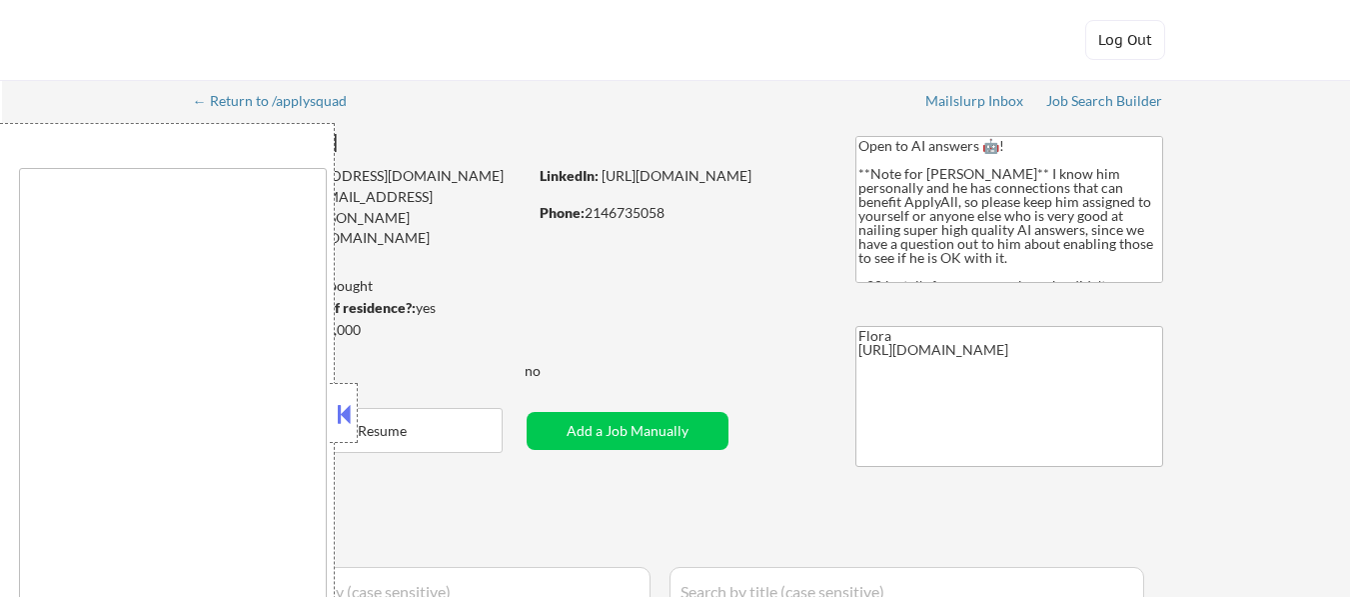
select select ""applied""
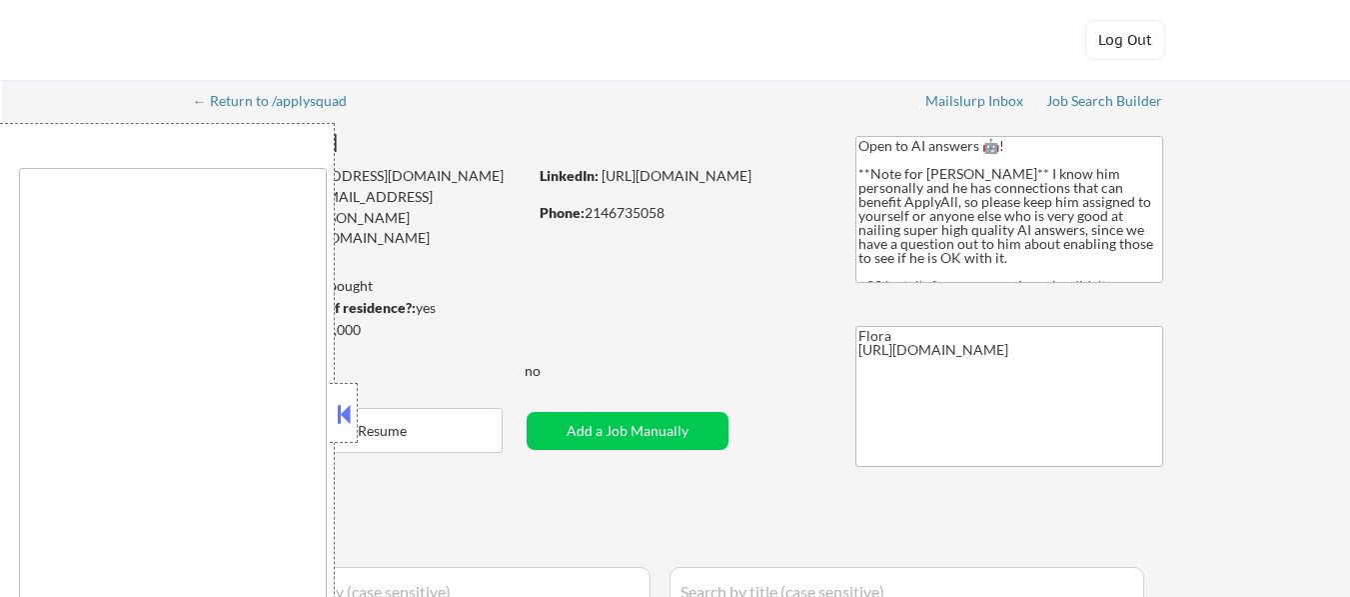
select select ""applied""
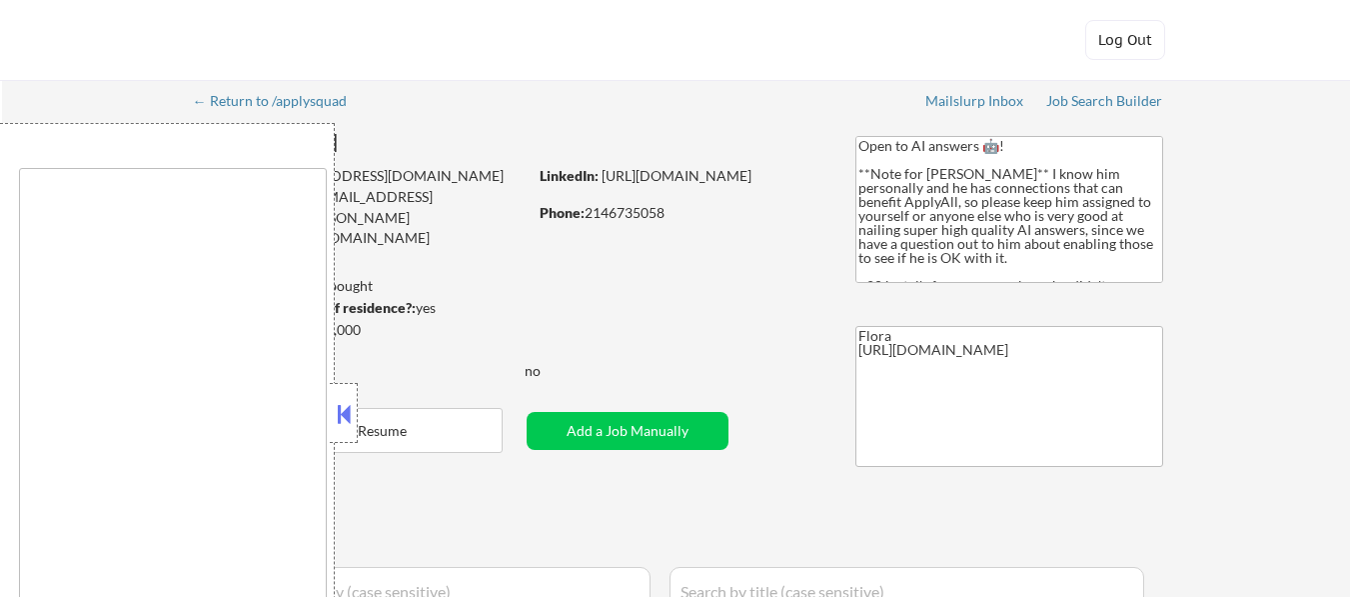
select select ""applied""
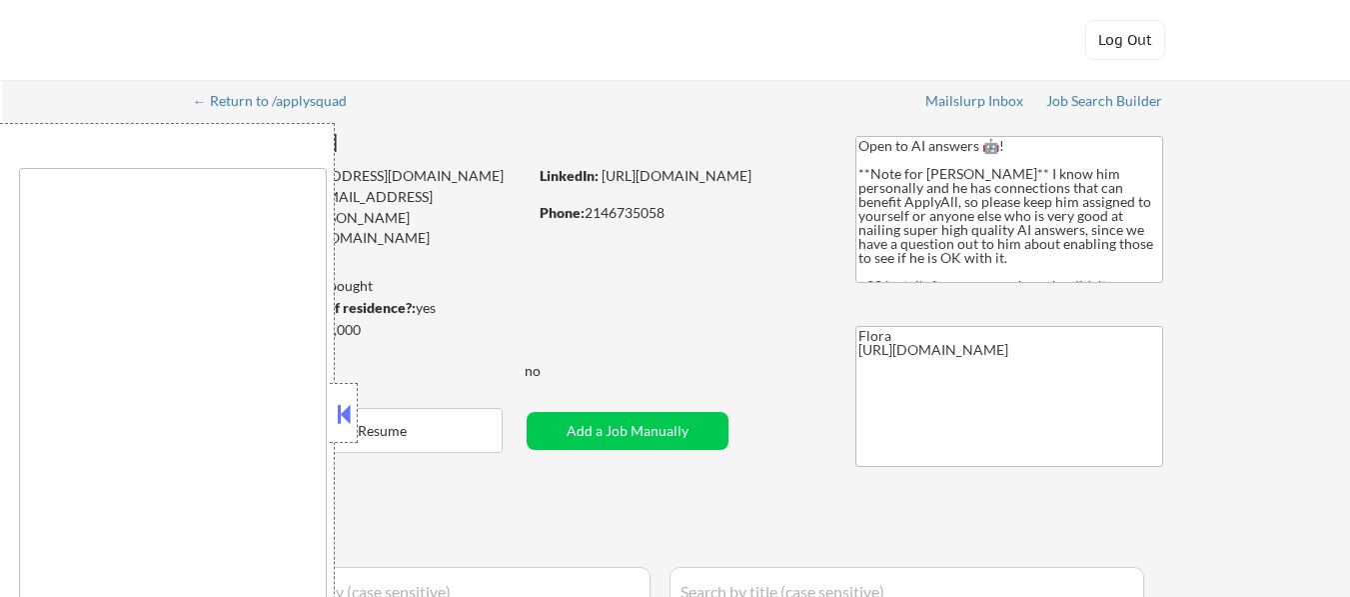
select select ""applied""
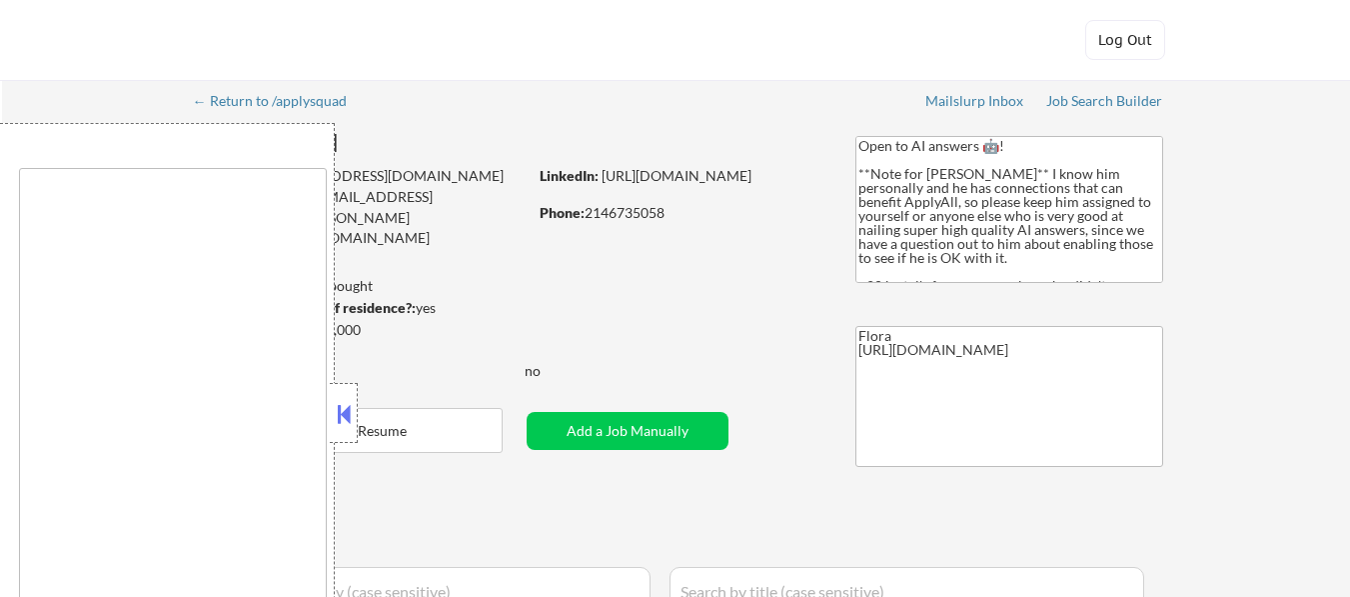
select select ""applied""
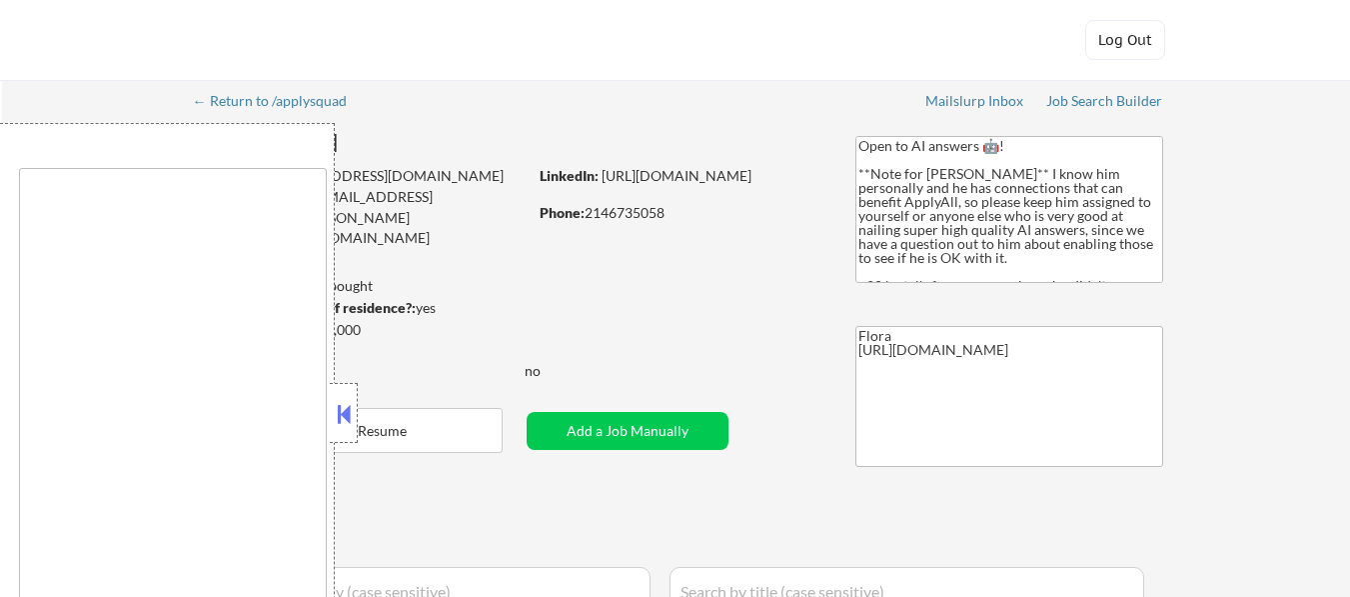
select select ""applied""
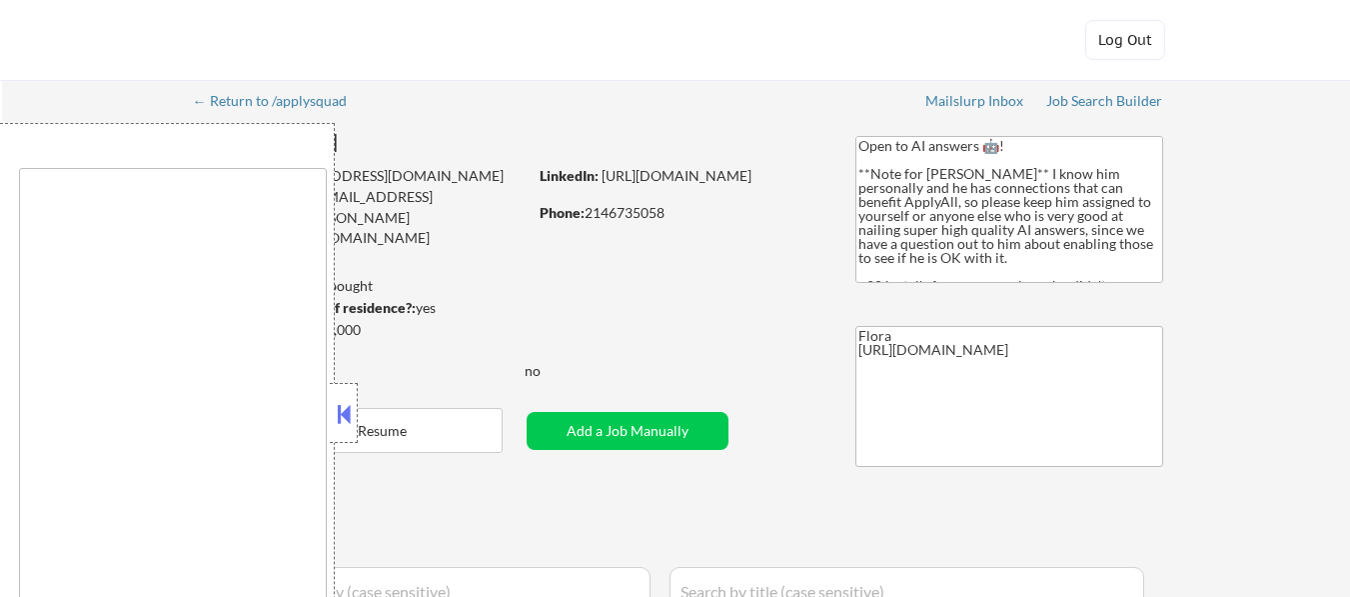
select select ""applied""
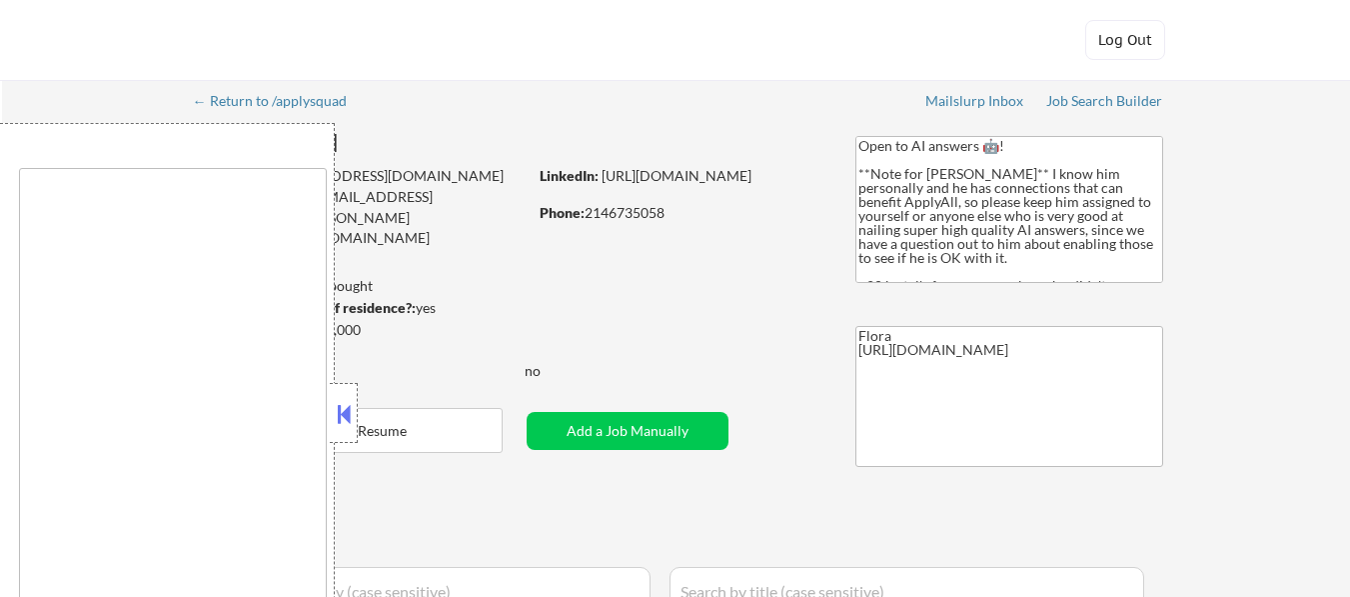
select select ""applied""
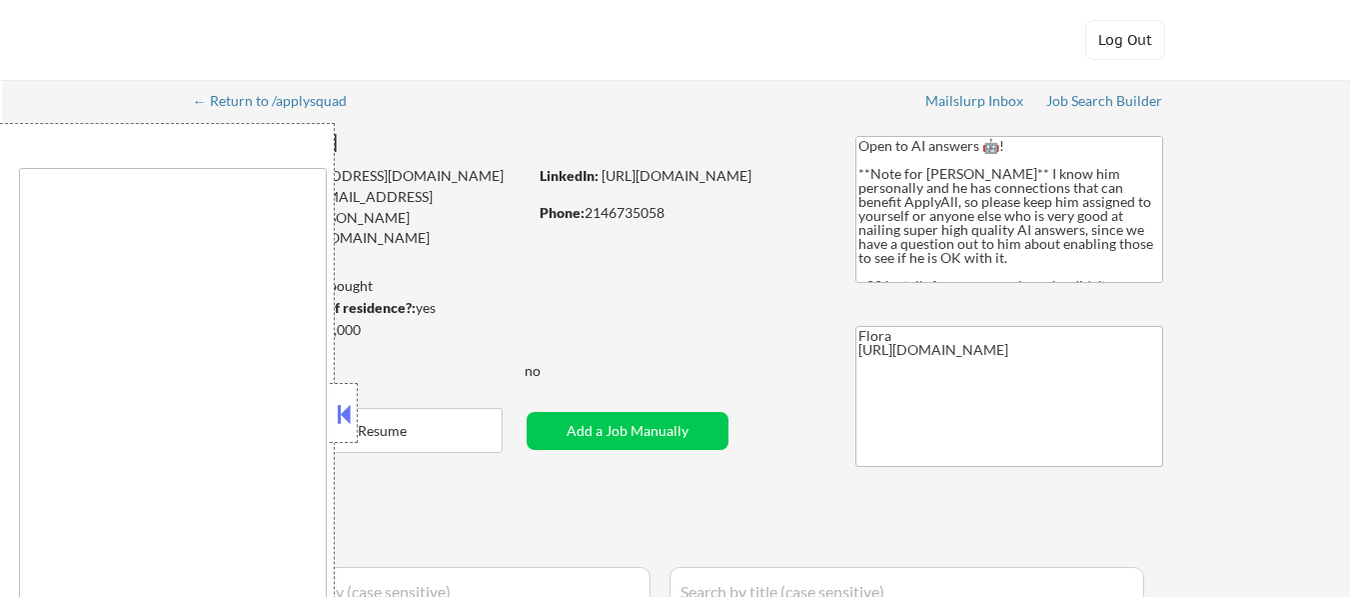
select select ""applied""
select select ""excluded__salary_""
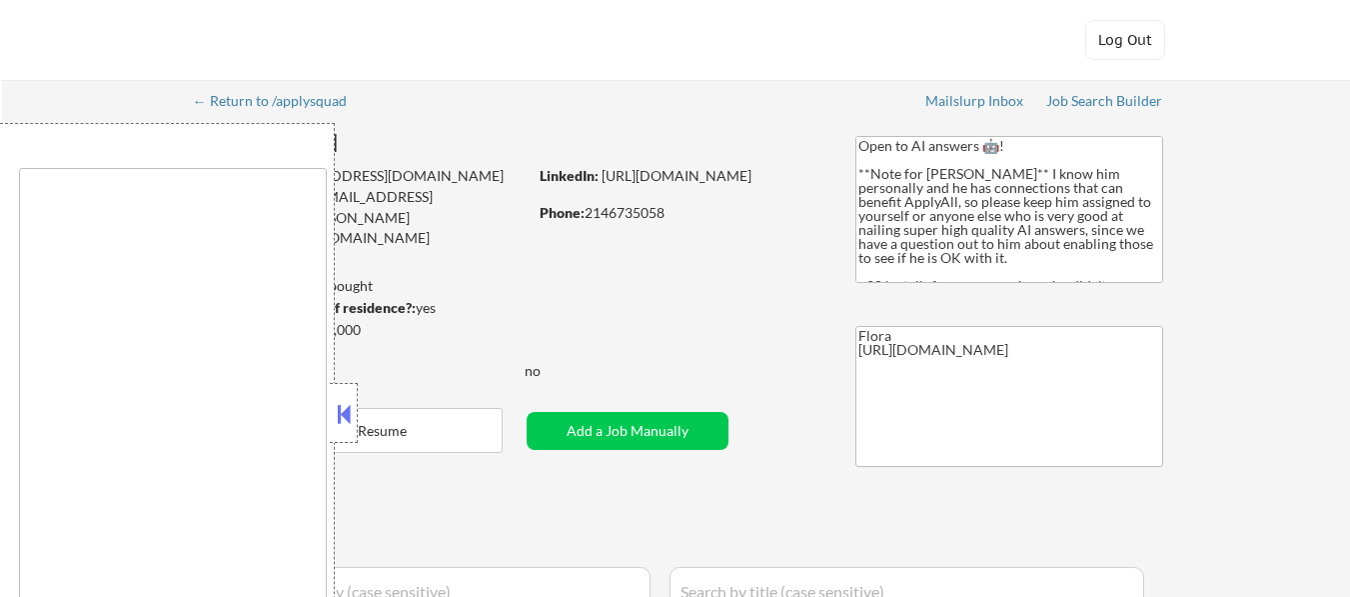
select select ""excluded__salary_""
select select ""excluded__expired_""
select select ""pending""
select select ""excluded__salary_""
select select ""pending""
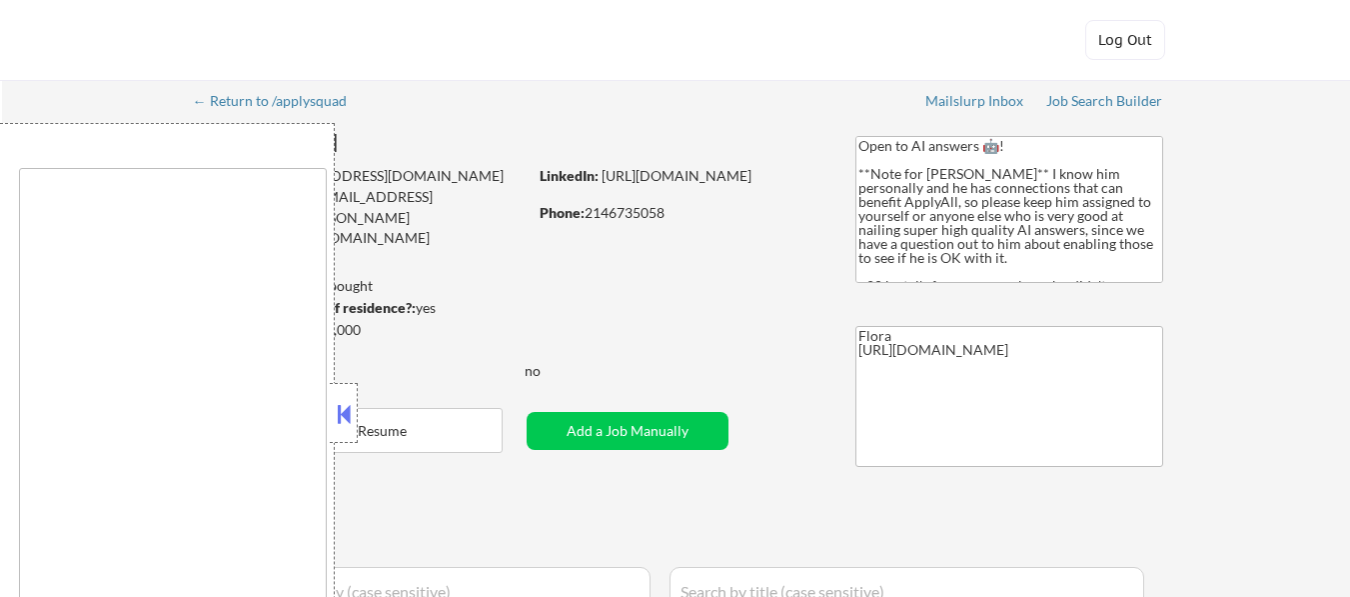
select select ""excluded__expired_""
select select ""pending""
select select ""excluded__salary_""
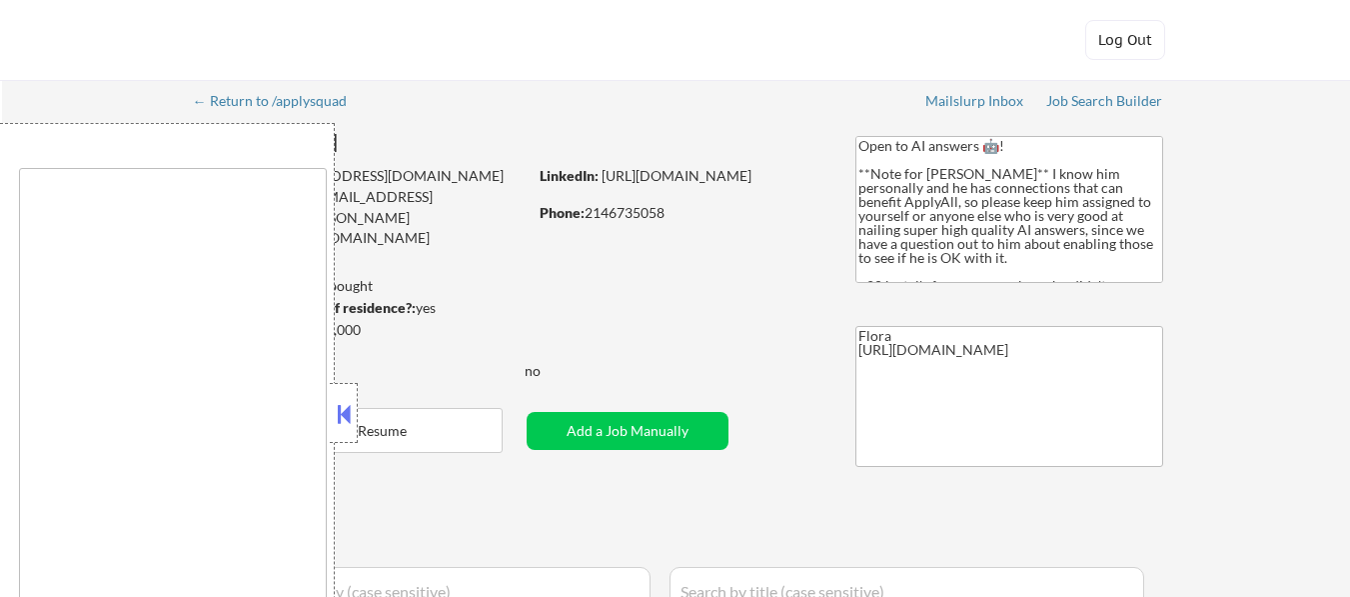
select select ""excluded__bad_match_""
select select ""pending""
select select ""excluded__expired_""
select select ""excluded__salary_""
select select ""excluded__other_""
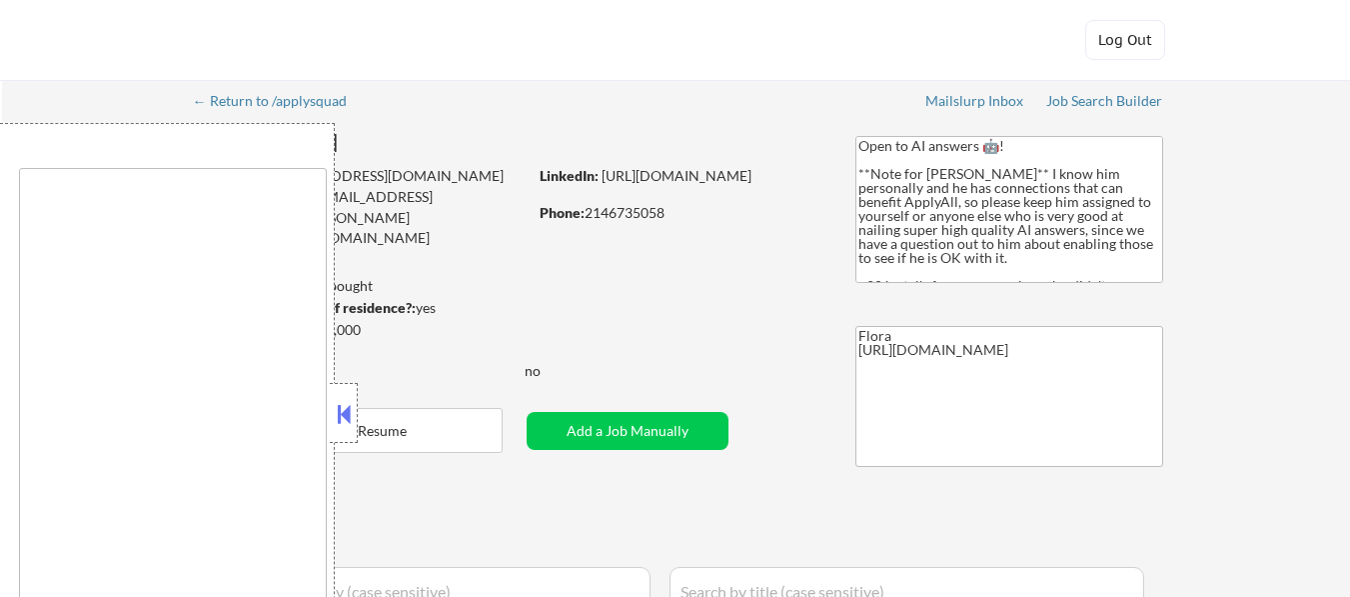
select select ""pending""
select select ""excluded__expired_""
select select ""excluded__salary_""
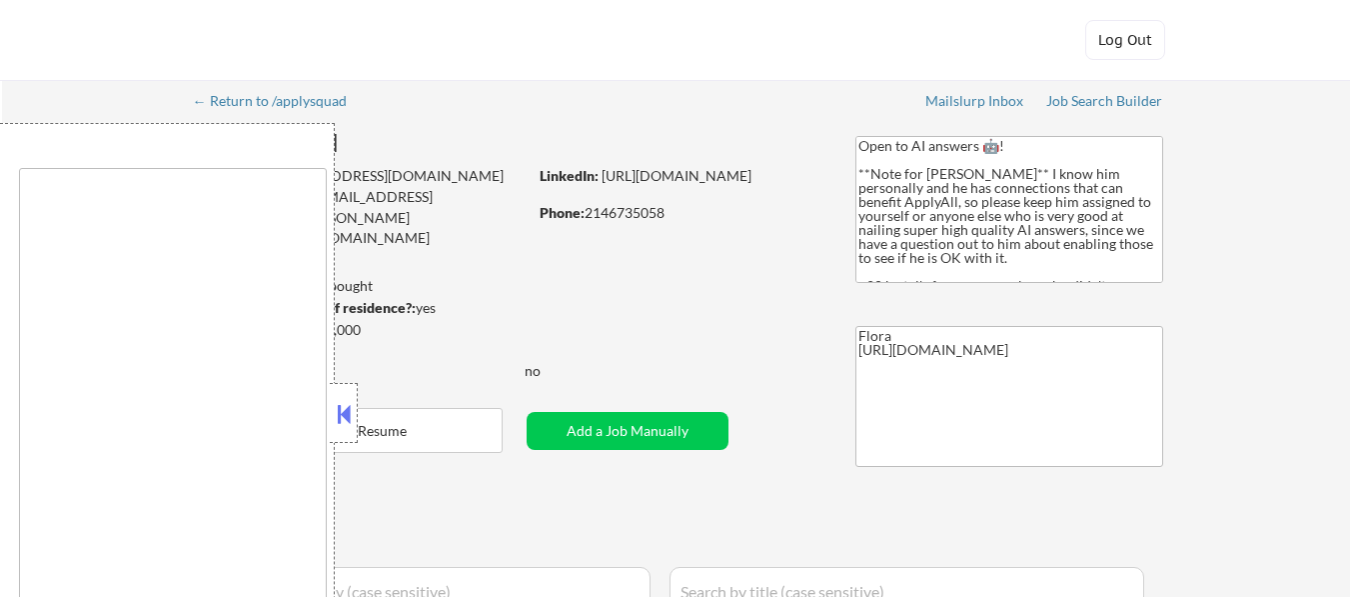
select select ""excluded__salary_""
select select ""excluded__expired_""
select select ""pending""
select select ""excluded__other_""
select select ""excluded__expired_""
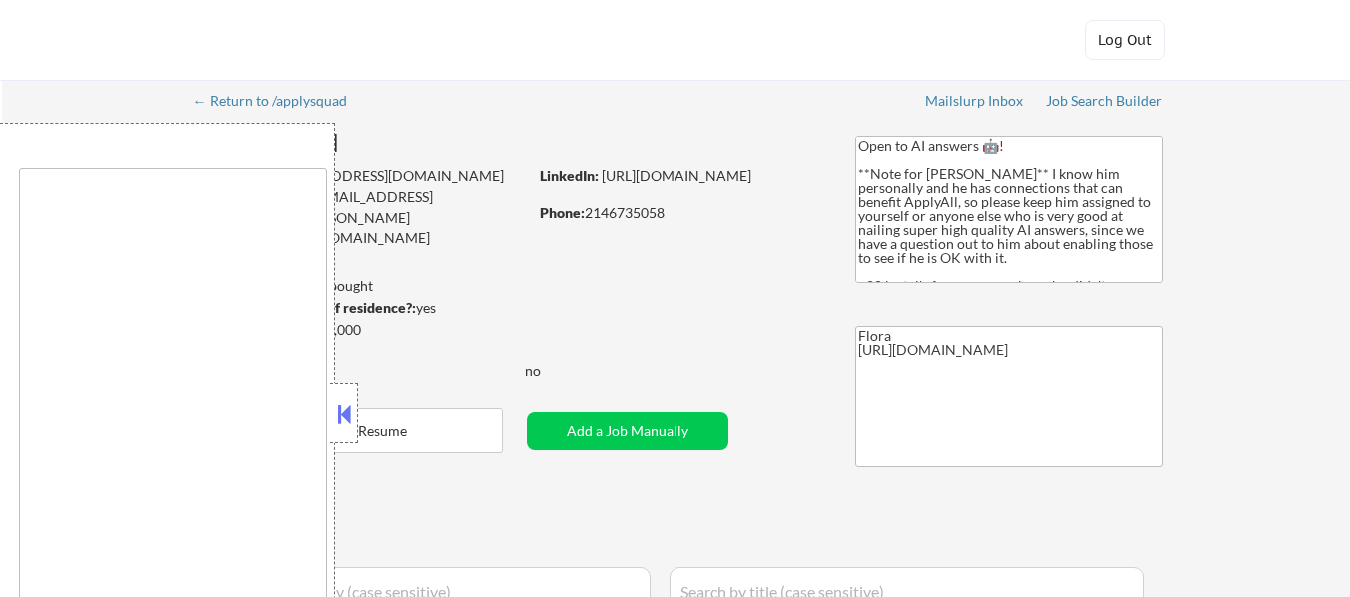
select select ""pending""
select select ""excluded__expired_""
select select ""excluded__bad_match_""
select select ""excluded__blocklist_""
select select ""excluded__expired_""
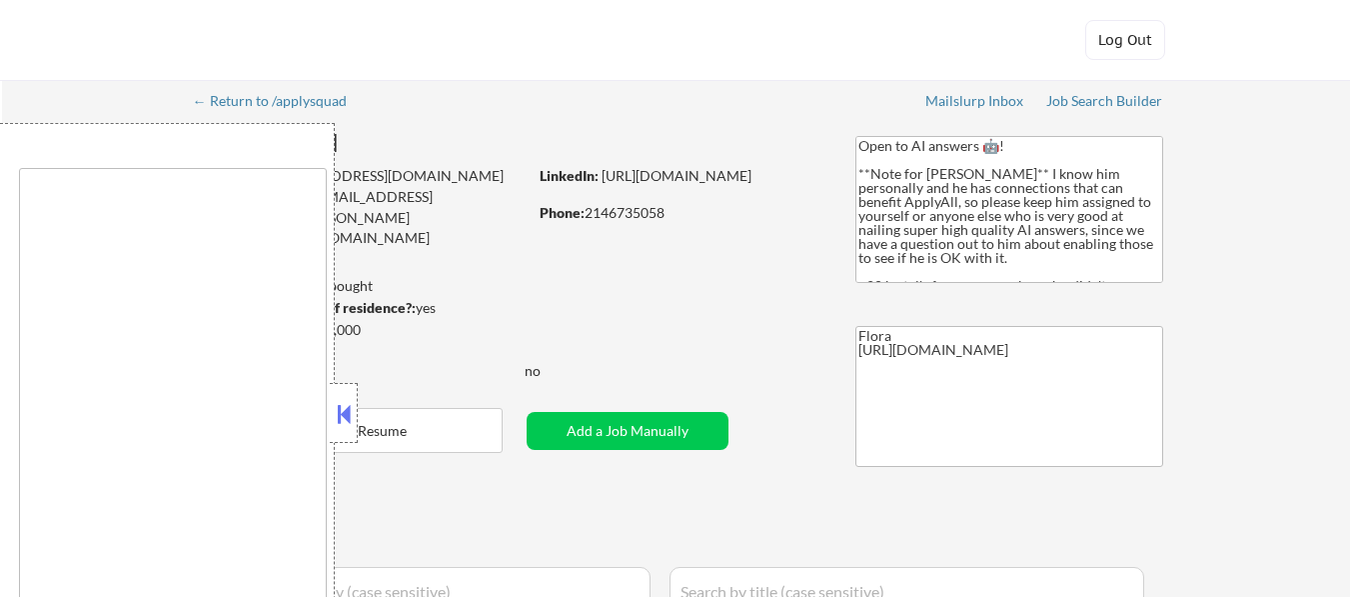
select select ""excluded__expired_""
select select ""excluded__location_""
select select ""excluded__expired_""
select select ""excluded__bad_match_""
select select ""excluded__salary_""
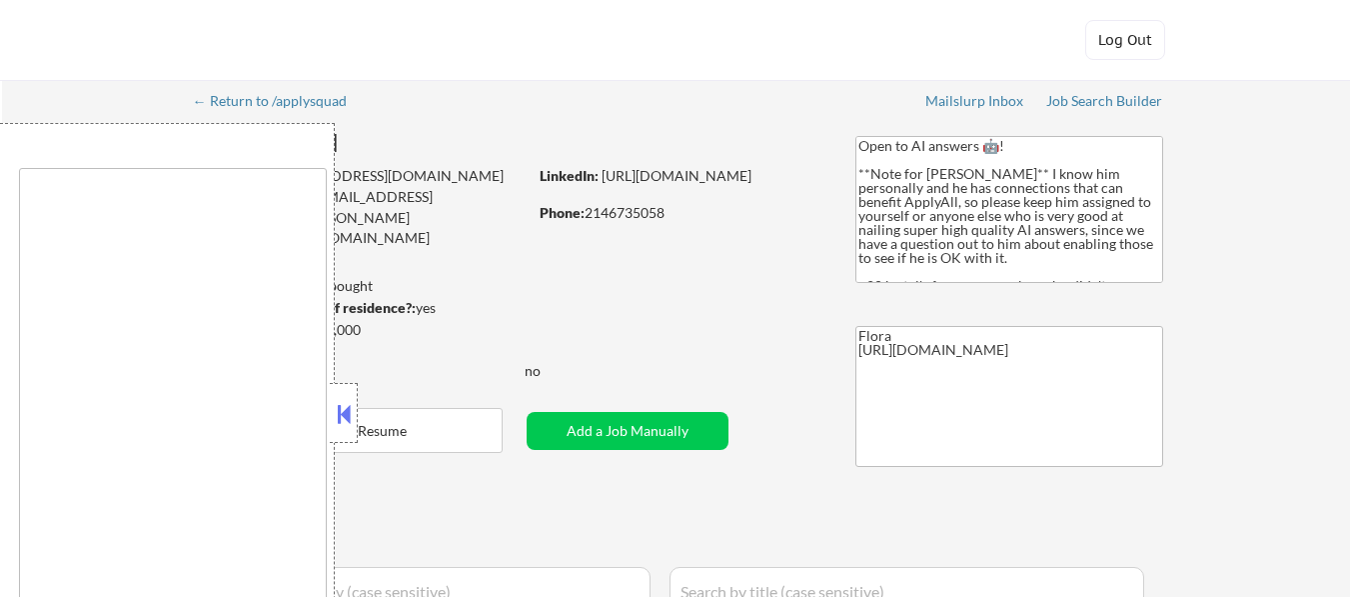
select select ""pending""
select select ""excluded__expired_""
select select ""pending""
select select ""excluded__bad_match_""
select select ""excluded__salary_""
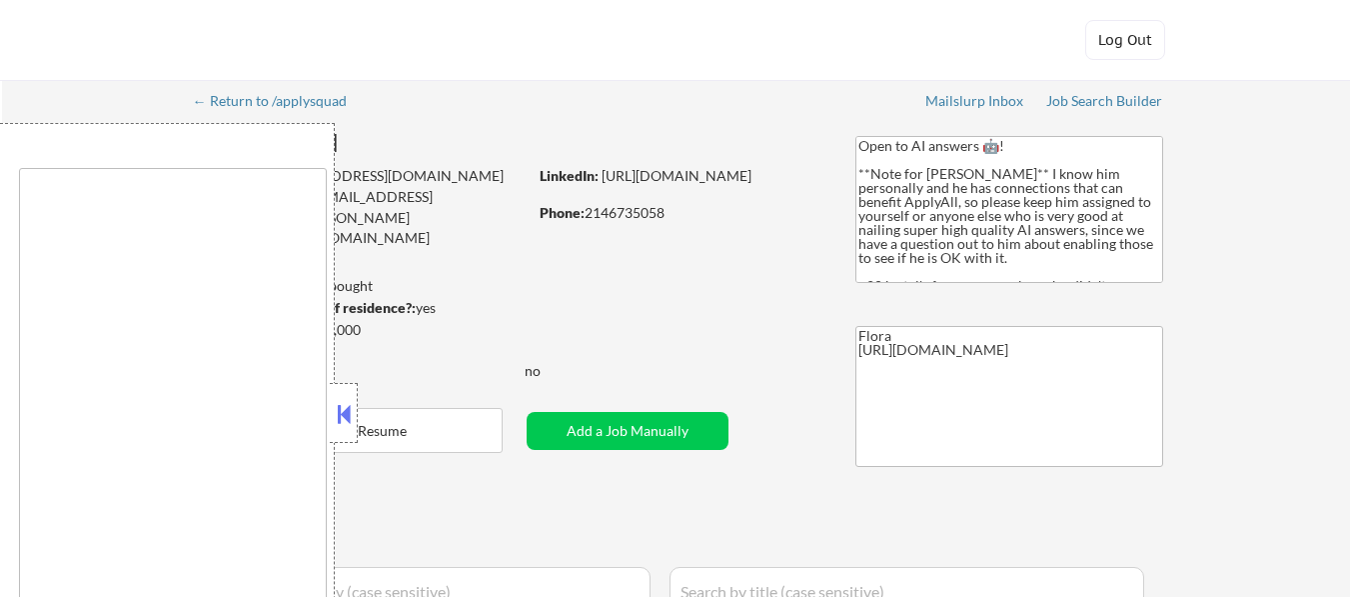
select select ""excluded__expired_""
select select ""pending""
select select ""excluded__expired_""
select select ""excluded__salary_""
select select ""pending""
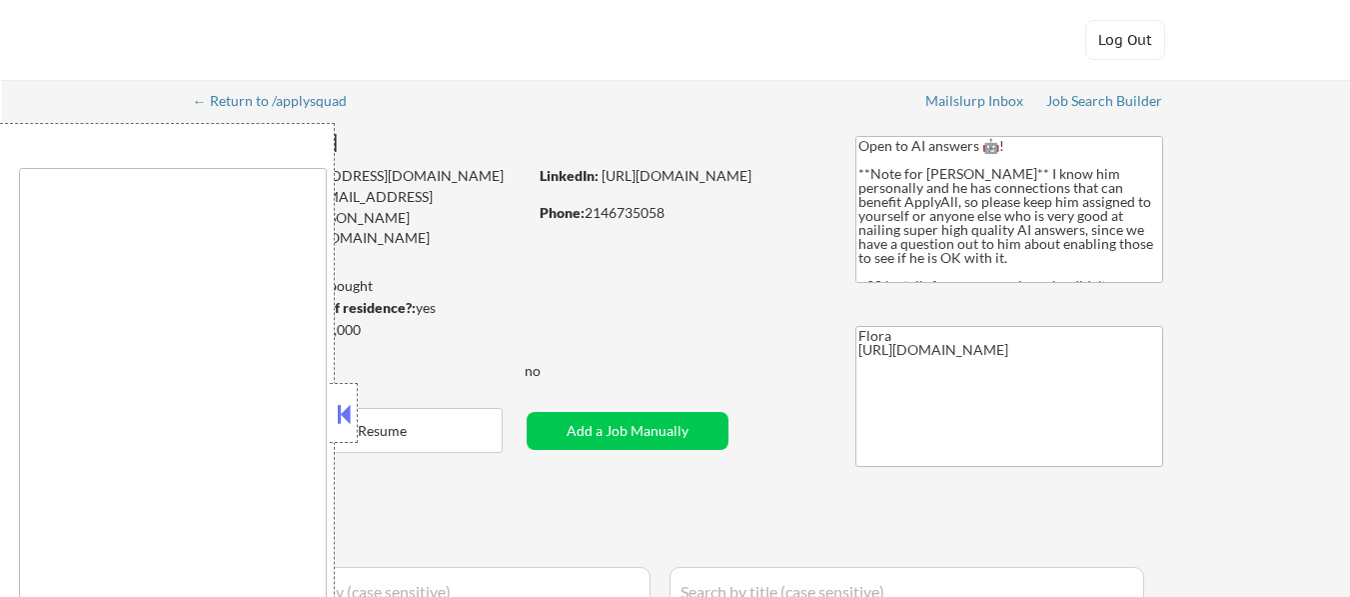
select select ""pending""
select select ""excluded__expired_""
select select ""pending""
select select ""excluded__other_""
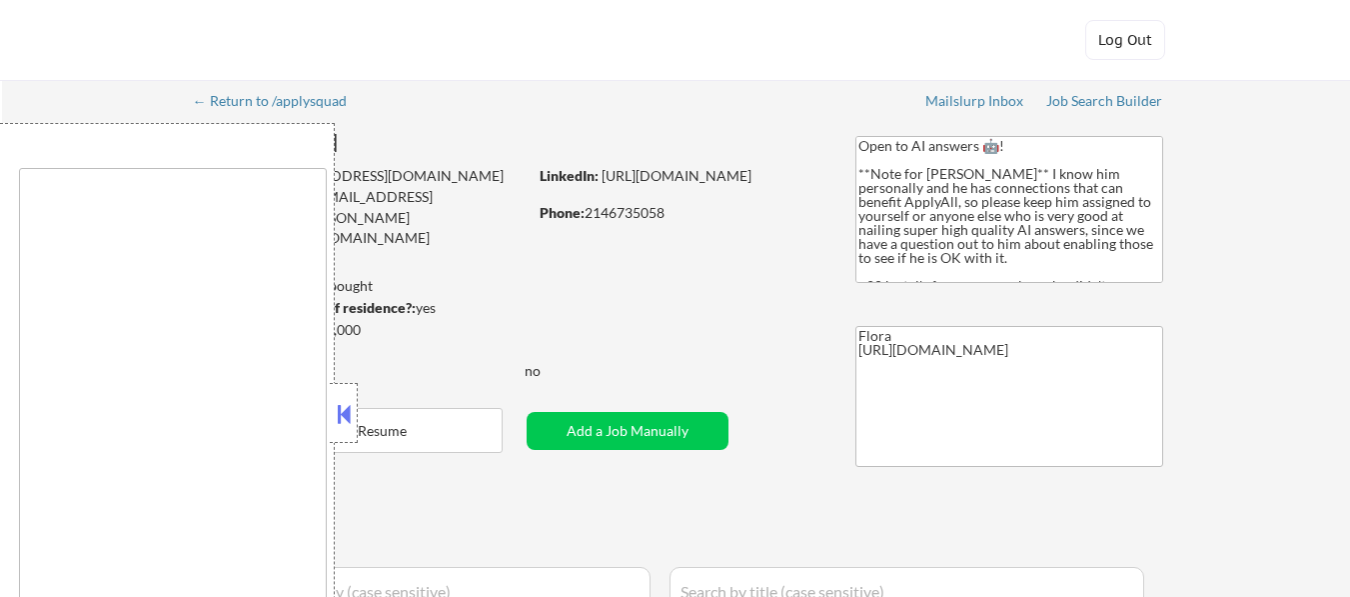
select select ""excluded__bad_match_""
select select ""excluded__expired_""
select select ""excluded__salary_""
select select ""excluded__bad_match_""
select select ""pending""
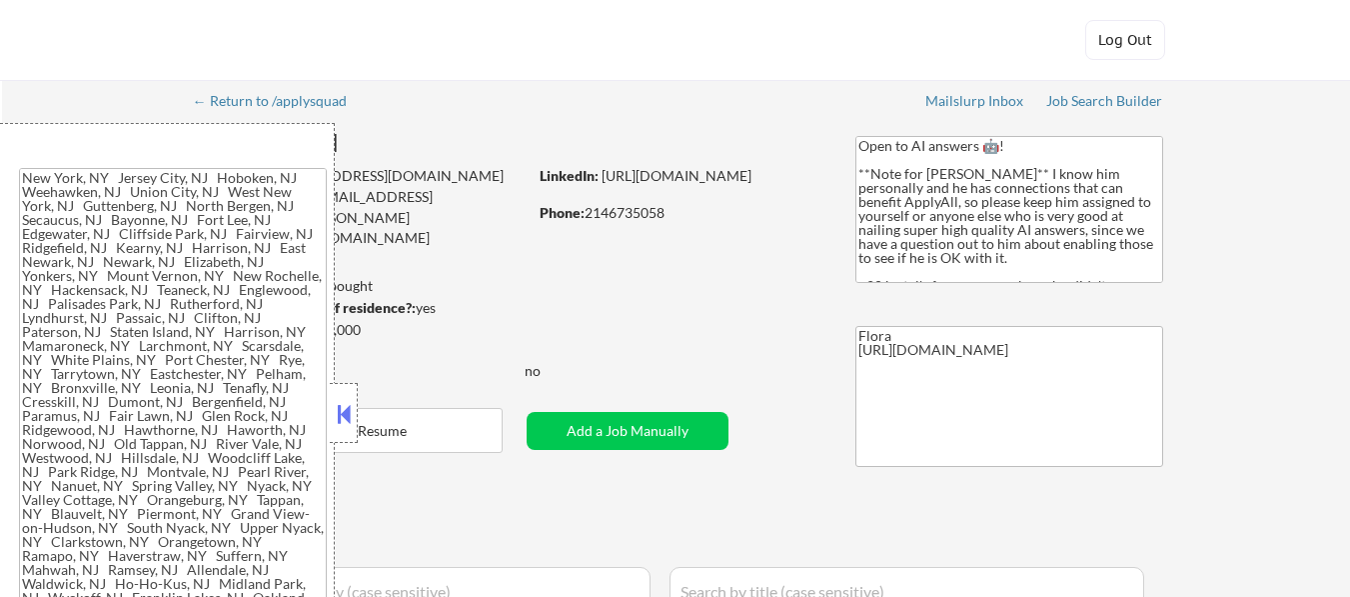
type textarea "New York, NY Jersey City, NJ Hoboken, NJ Weehawken, NJ Union City, NJ West New …"
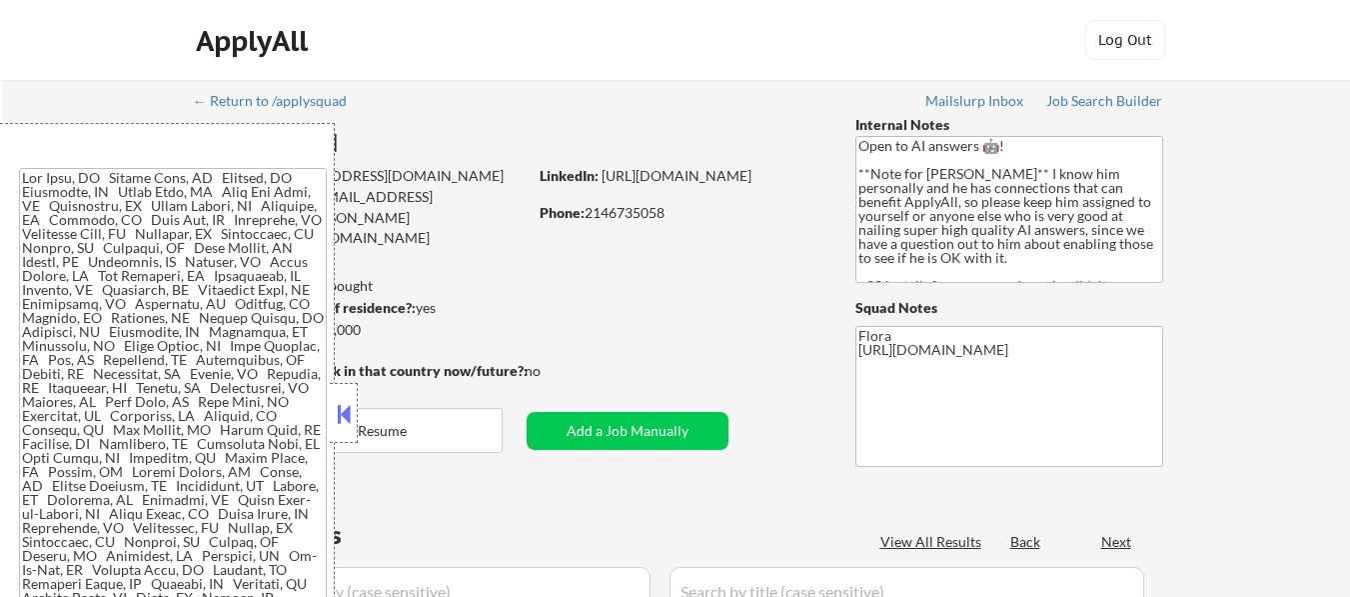
select select ""pending""
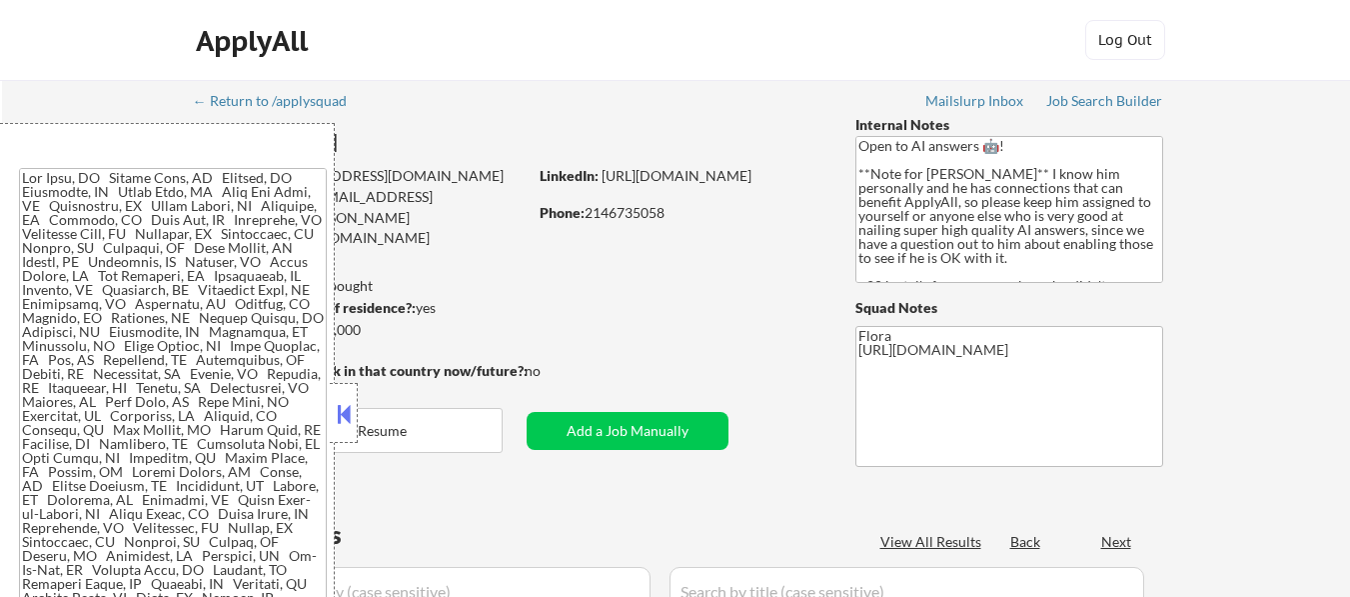
select select ""pending""
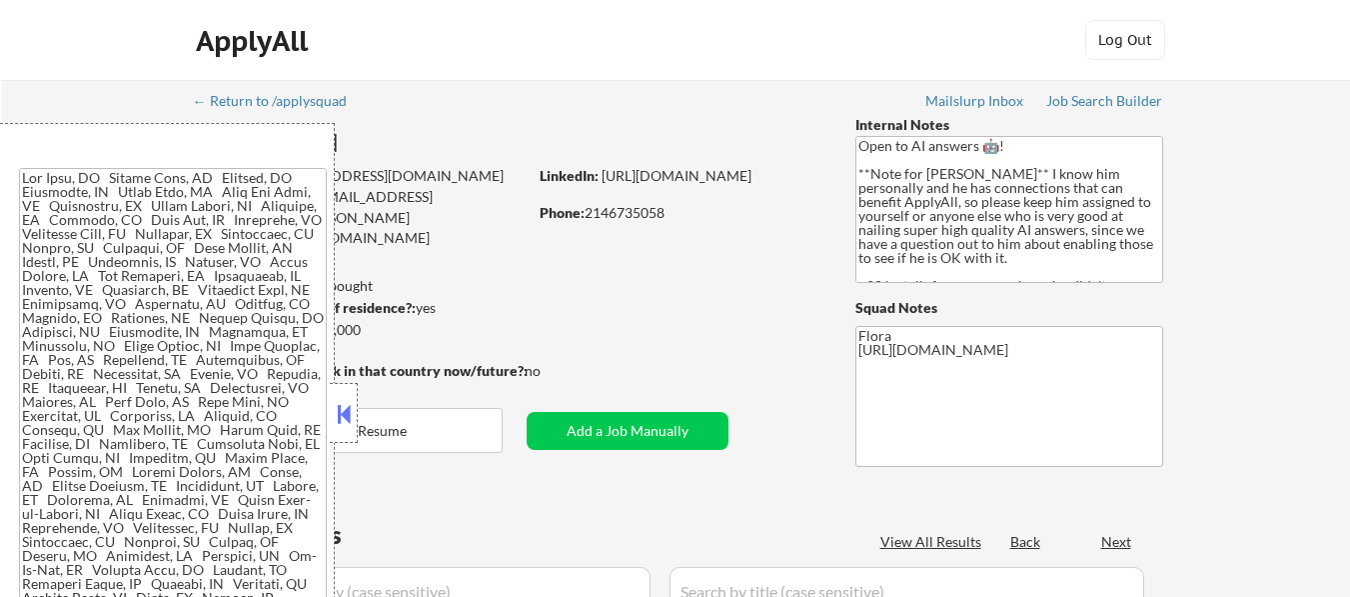
select select ""pending""
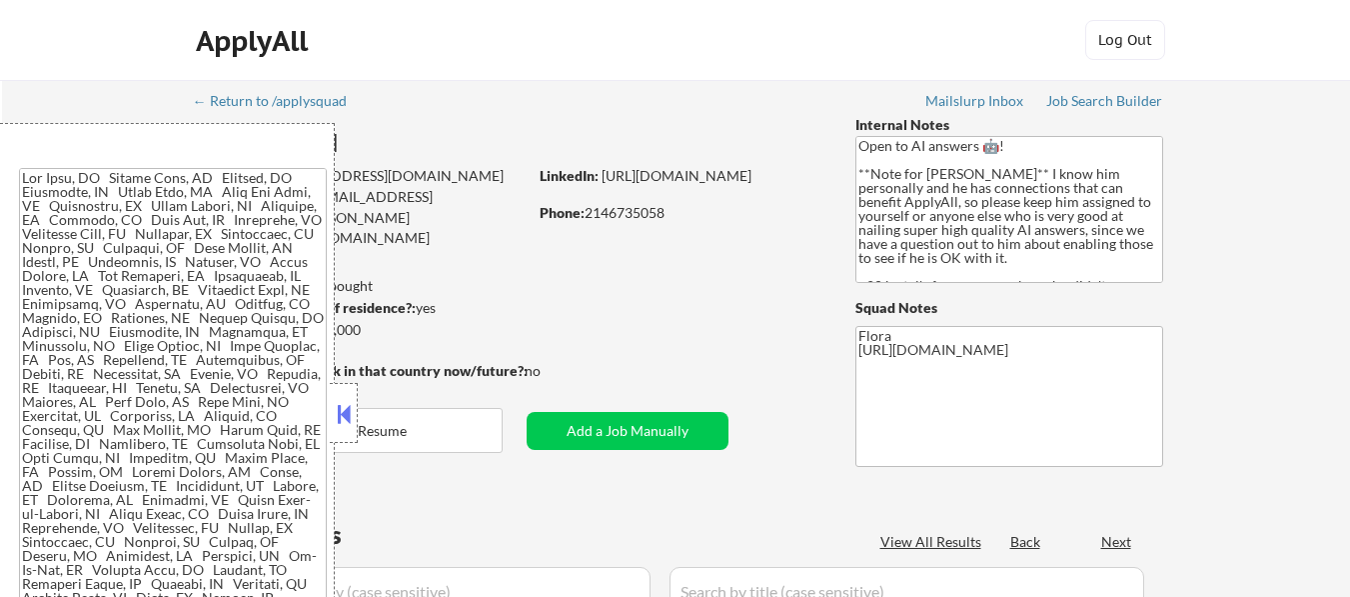
select select ""pending""
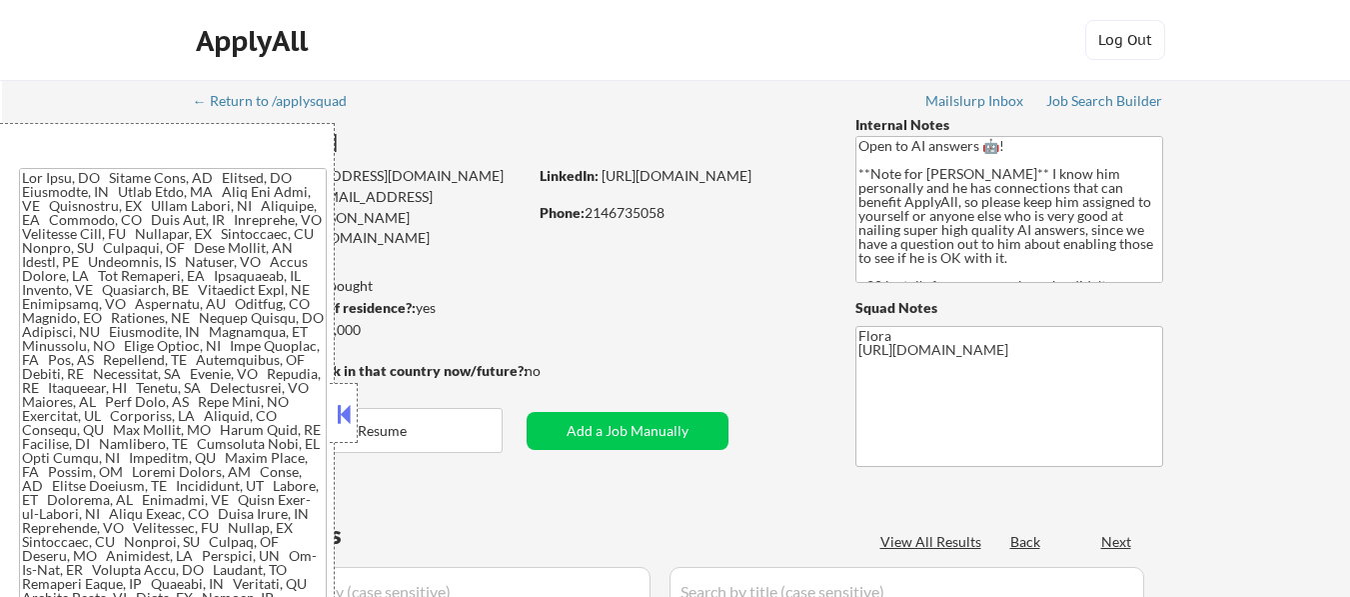
select select ""pending""
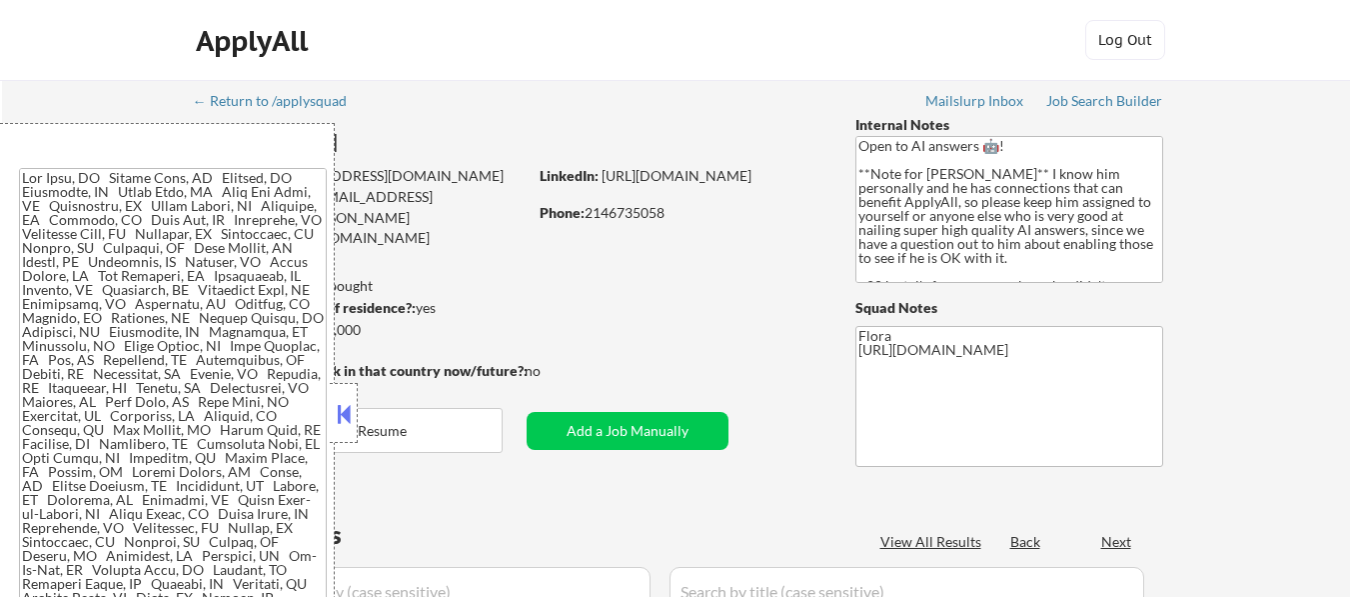
select select ""pending""
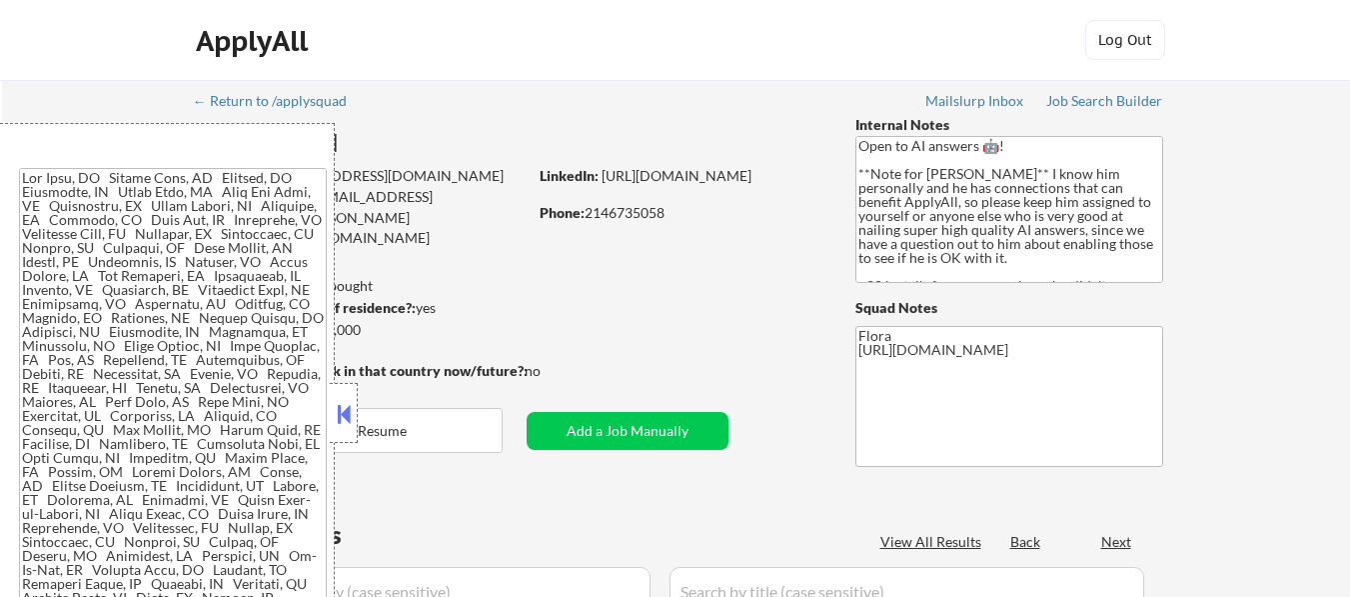
select select ""pending""
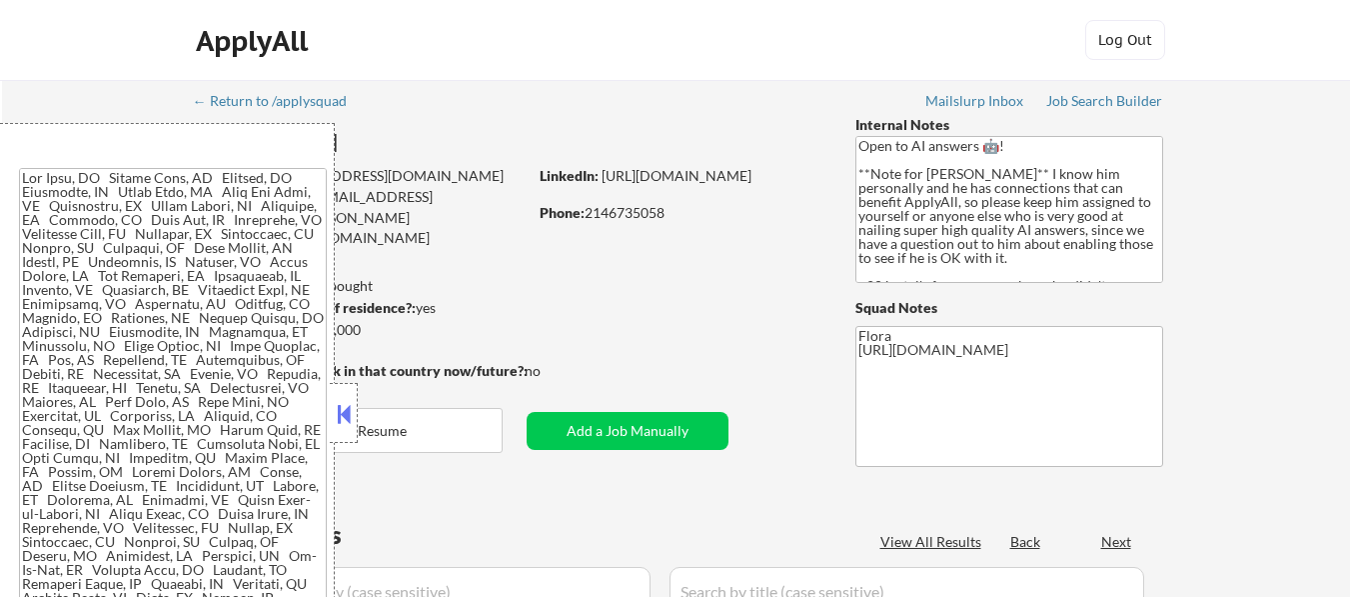
select select ""pending""
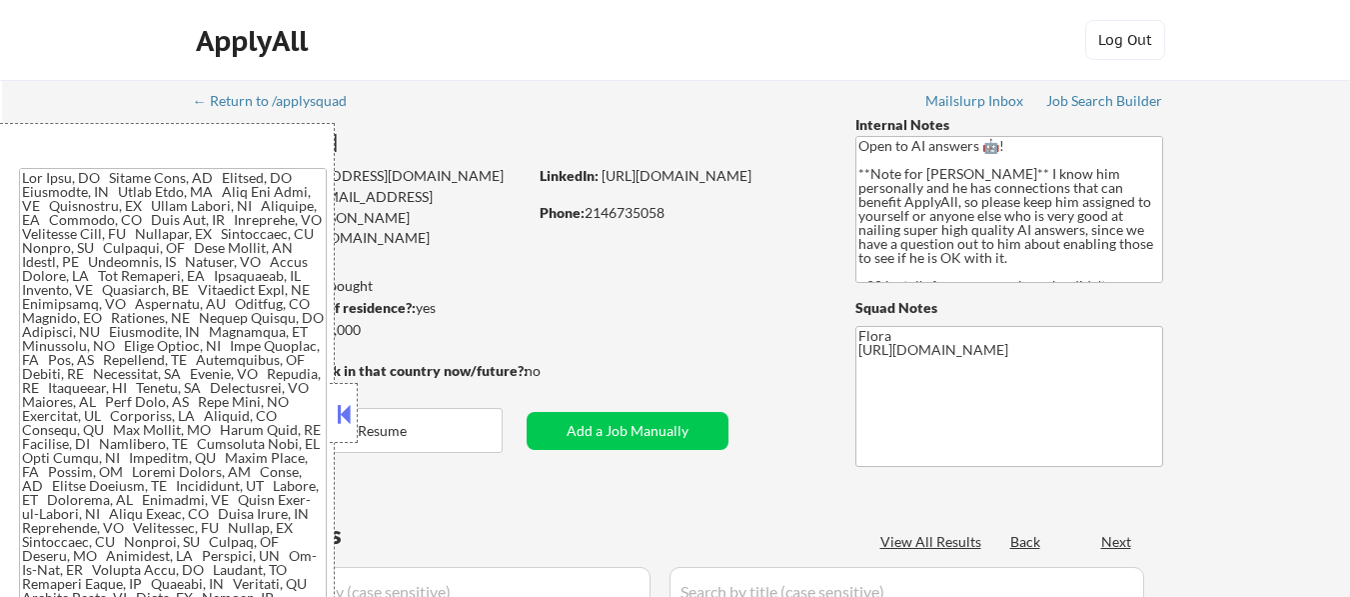
select select ""pending""
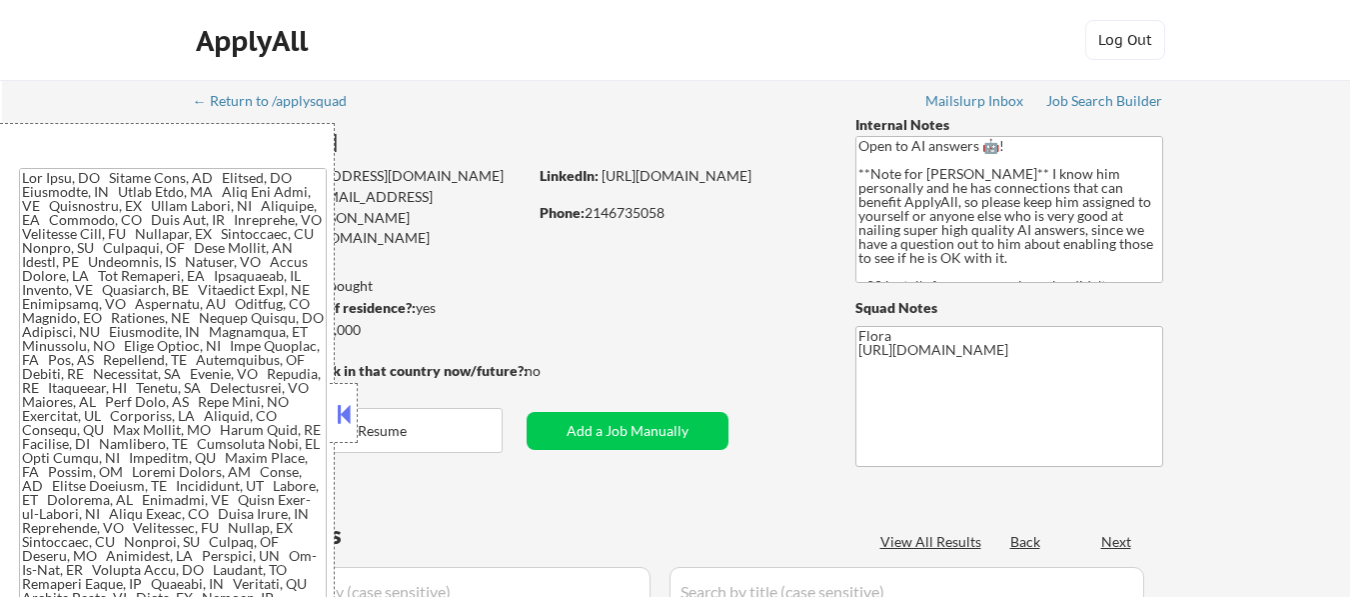
select select ""pending""
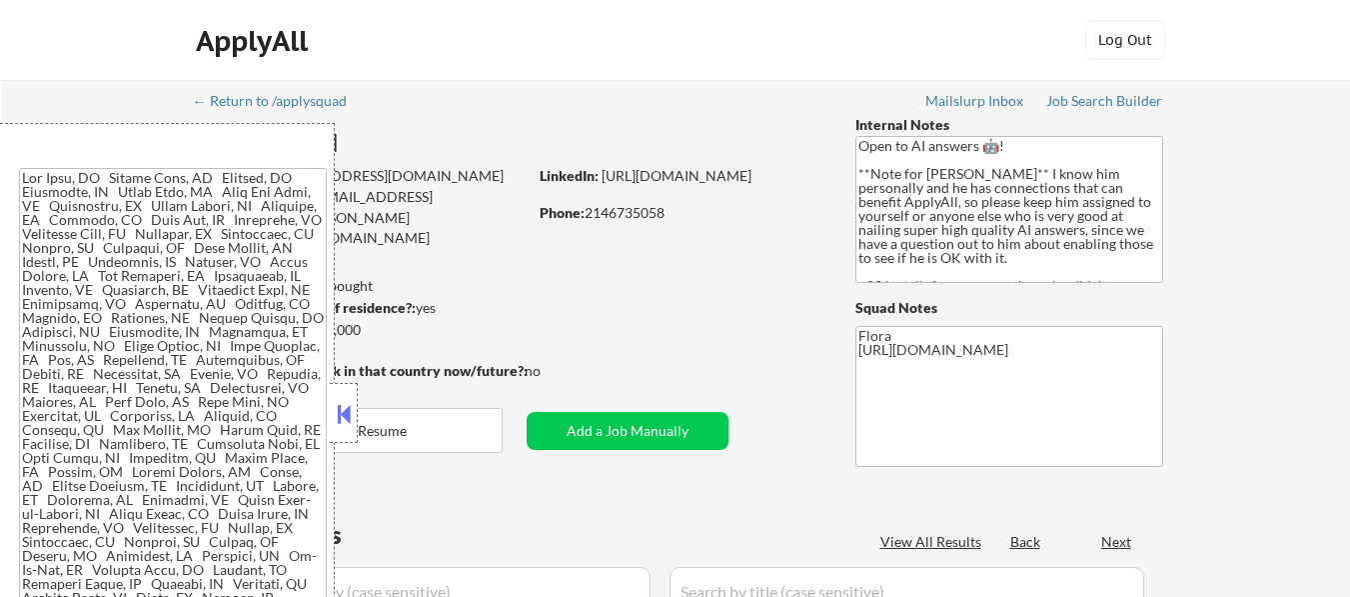
select select ""pending""
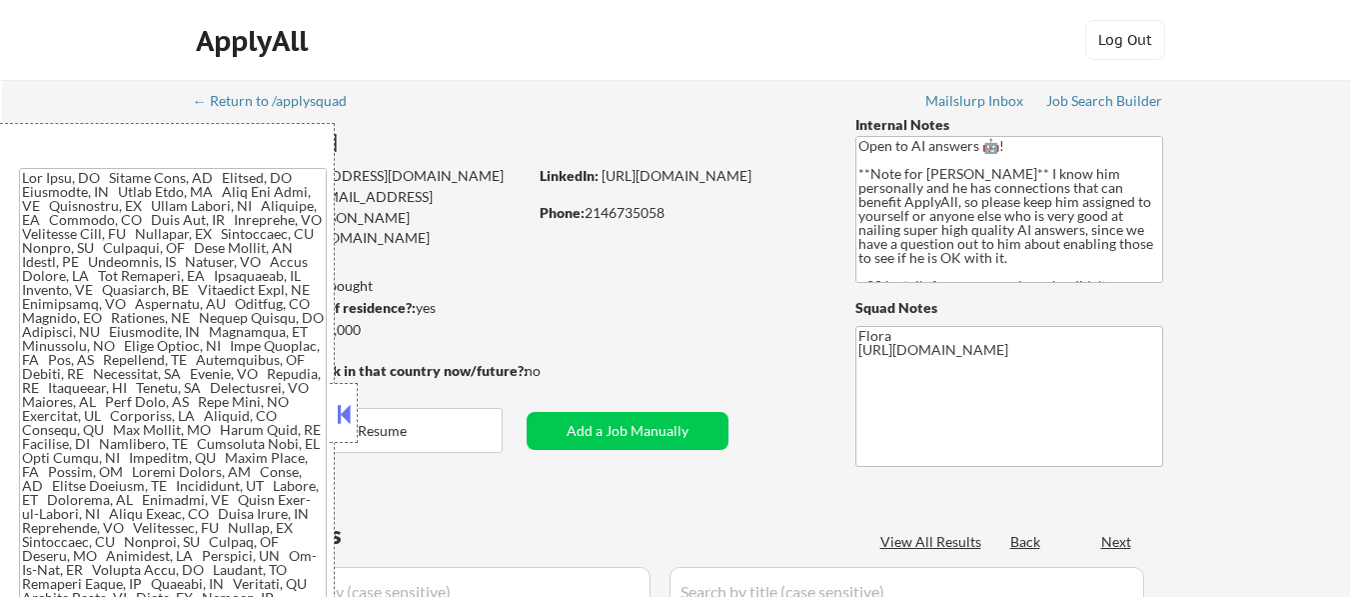
select select ""pending""
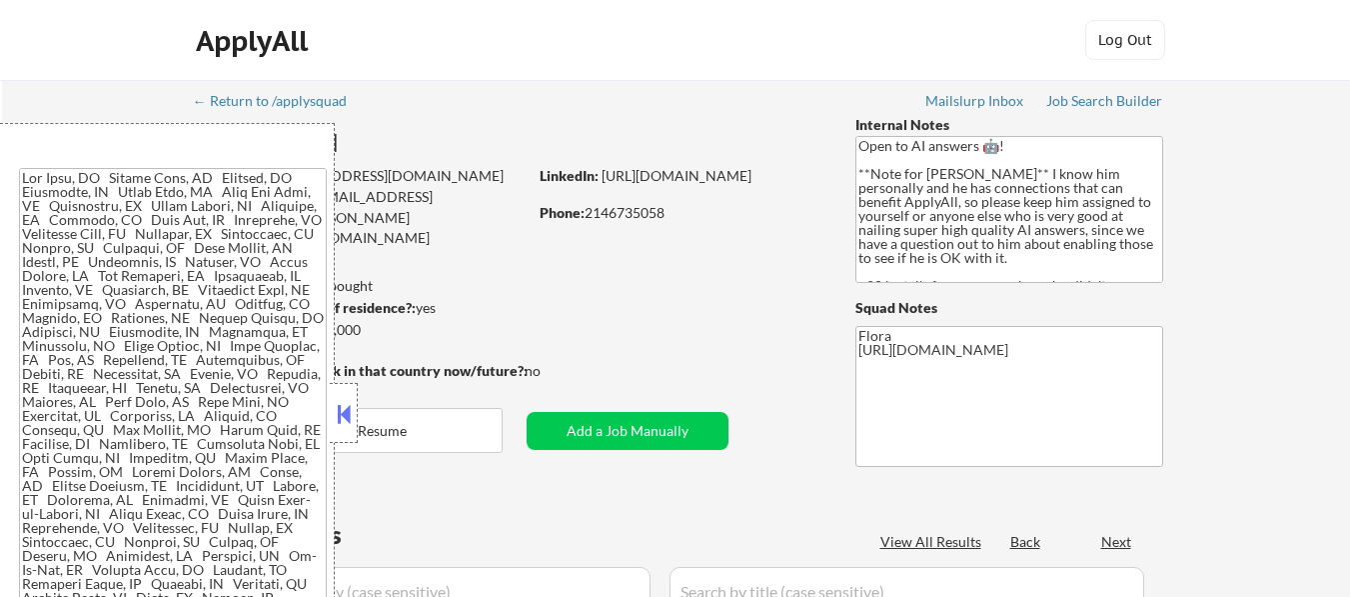
select select ""pending""
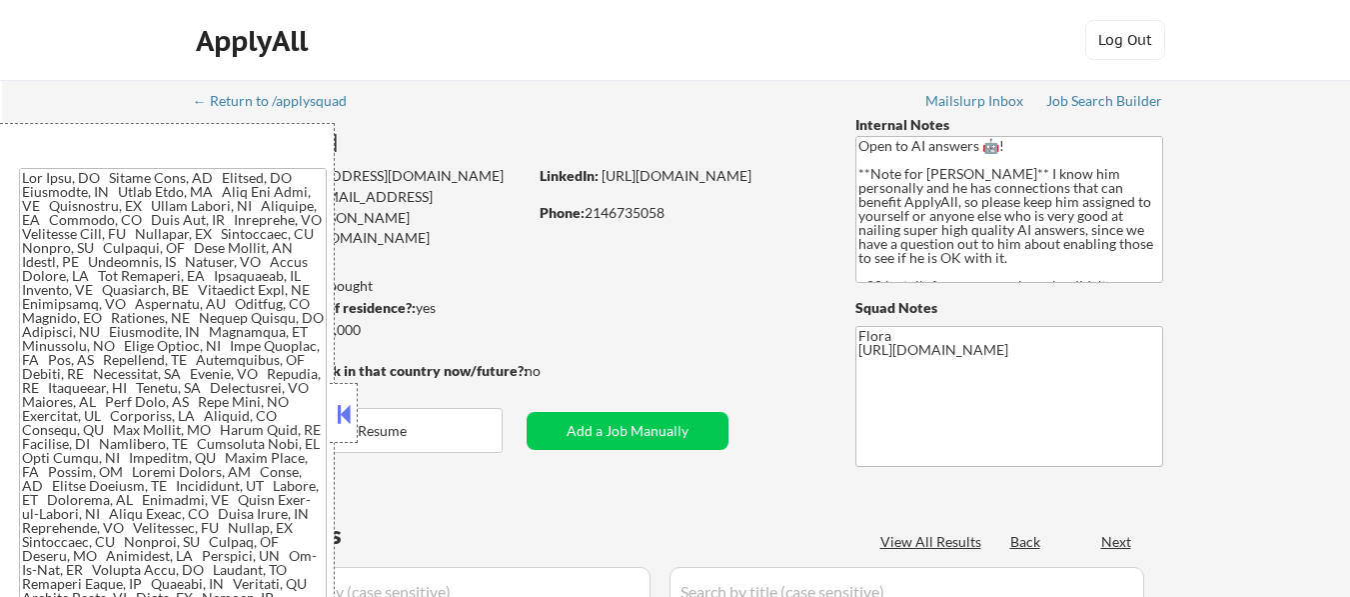
select select ""pending""
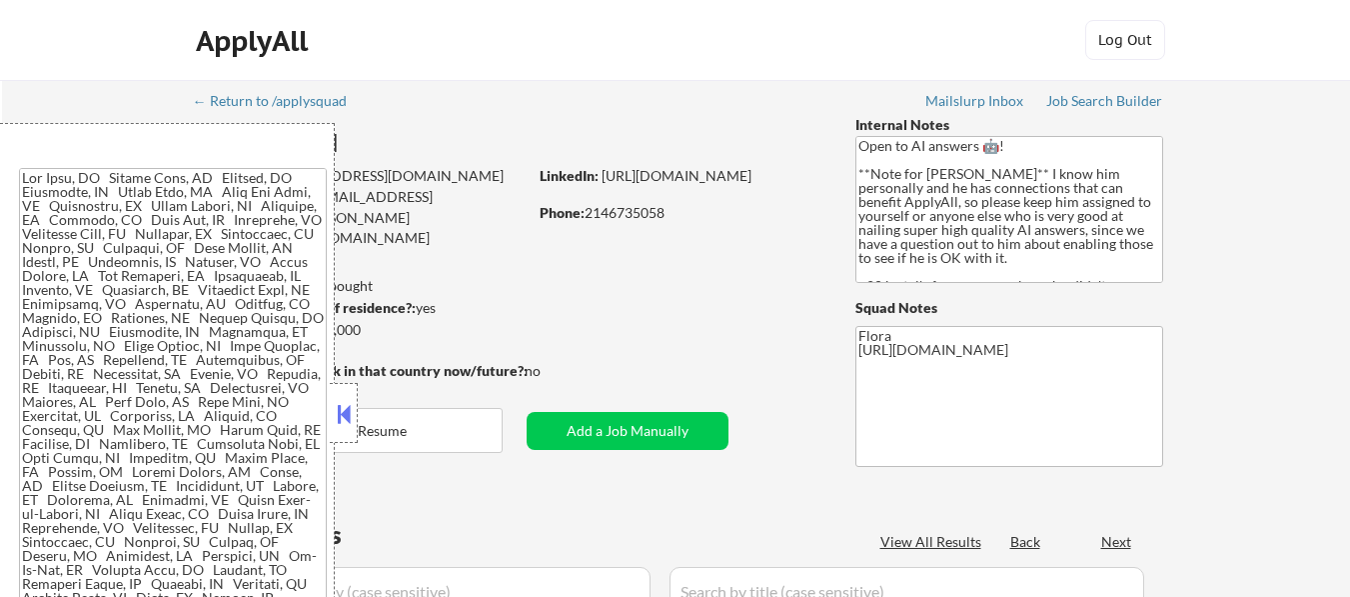
select select ""pending""
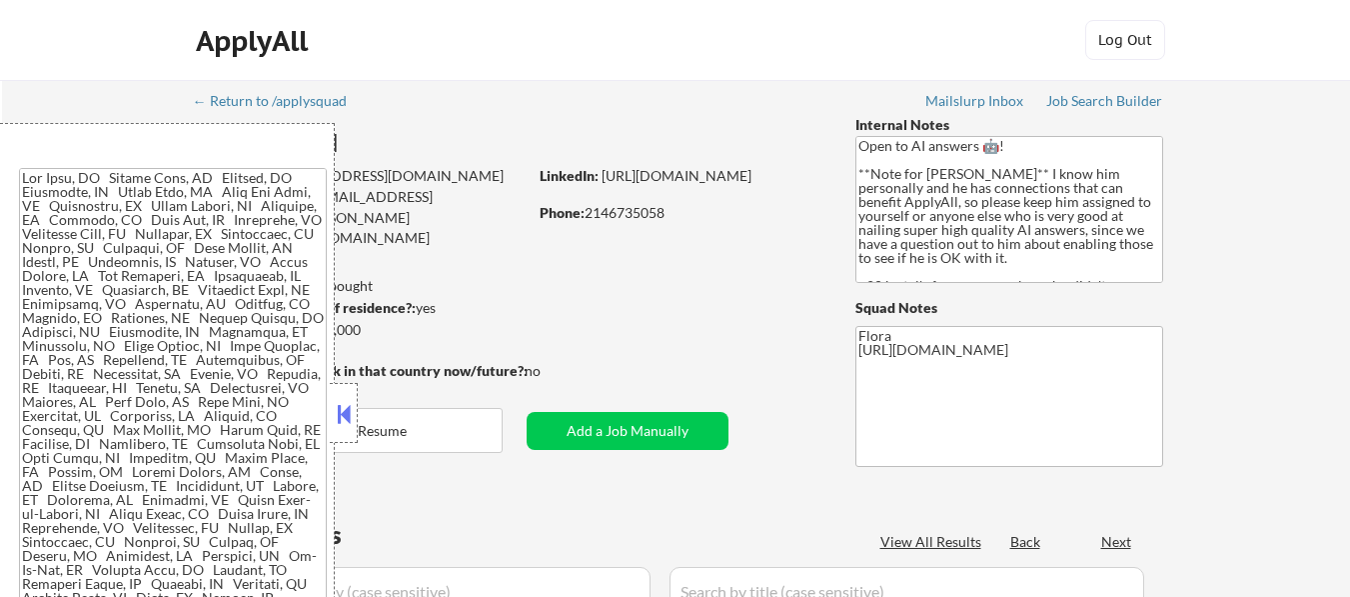
select select ""pending""
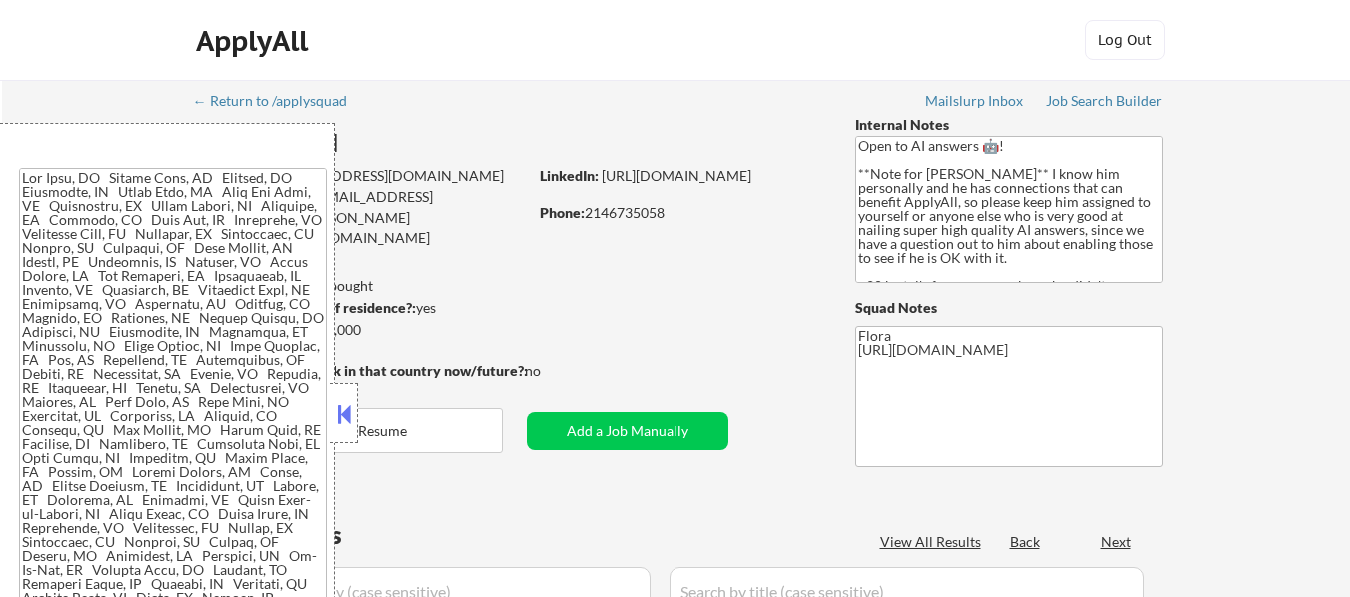
select select ""pending""
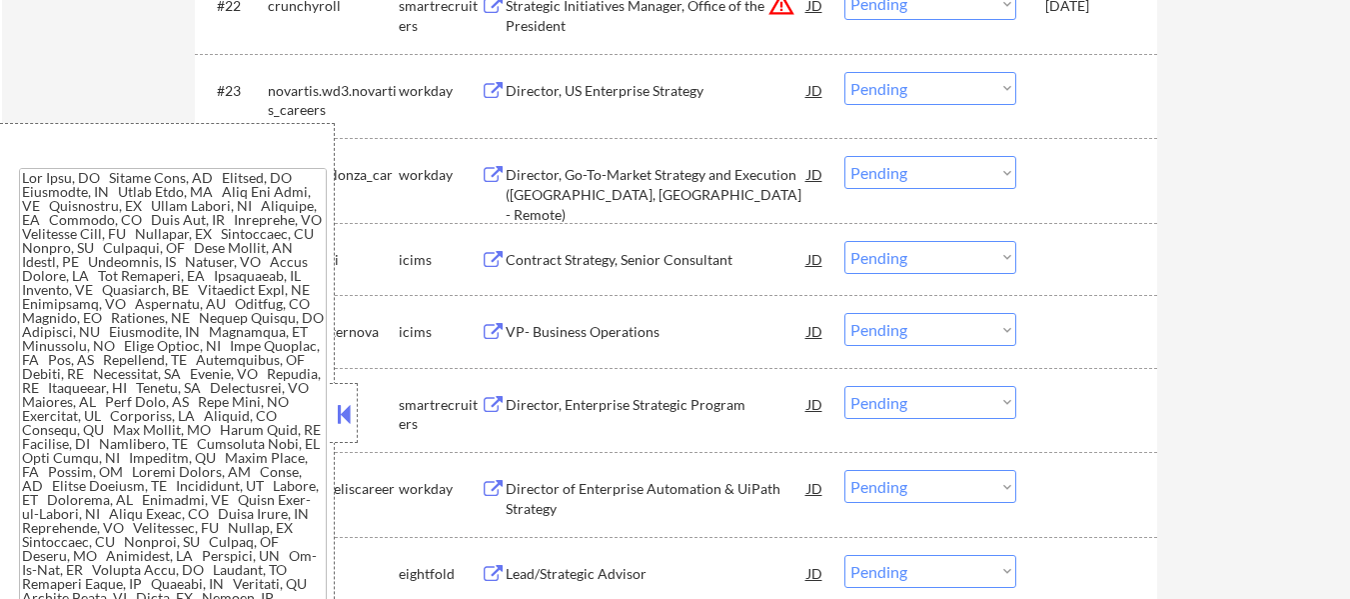
scroll to position [2240, 0]
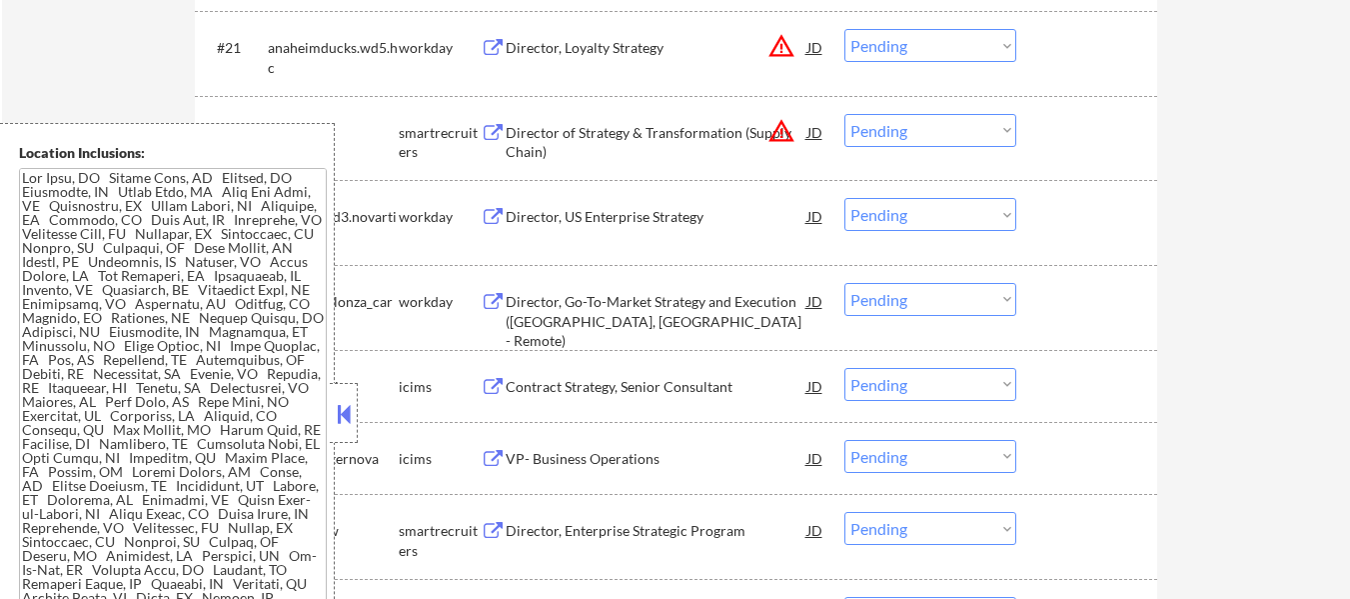
click at [352, 403] on button at bounding box center [344, 414] width 22 height 30
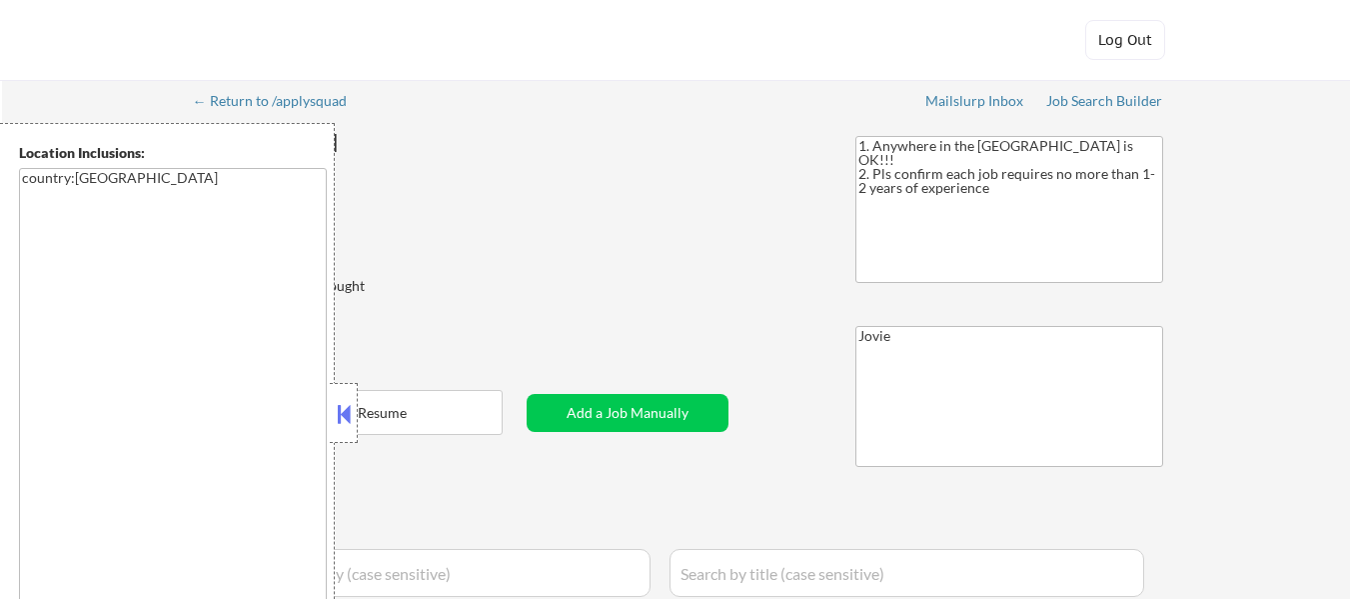
select select ""pending""
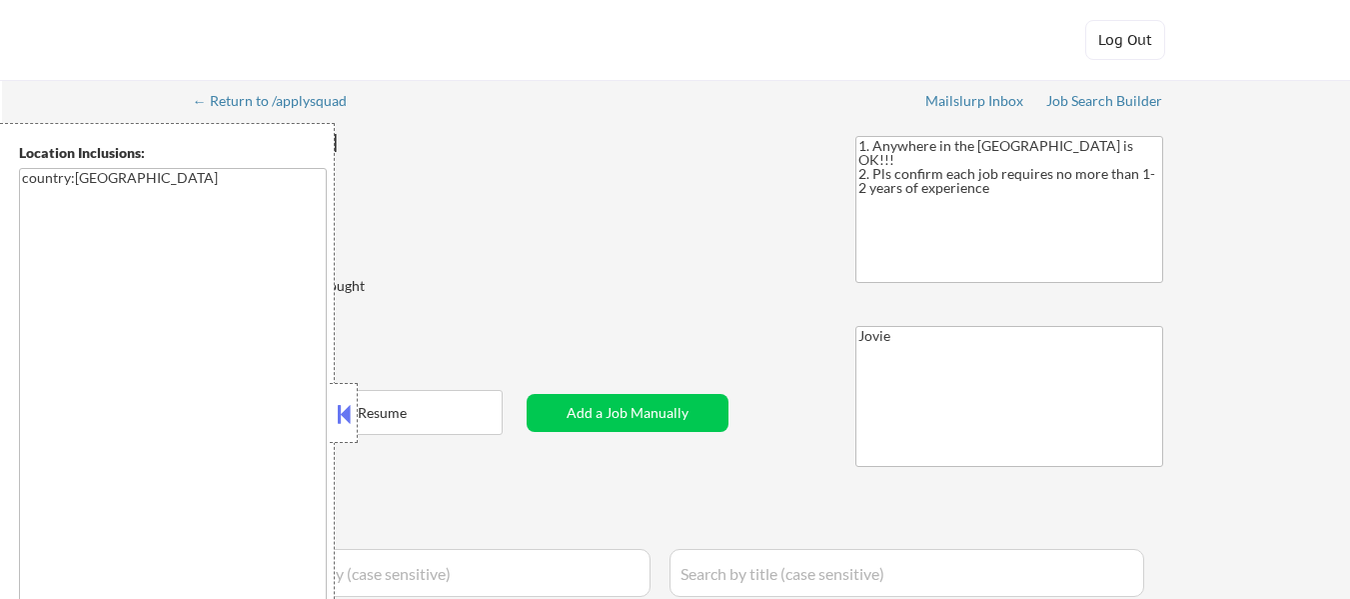
select select ""pending""
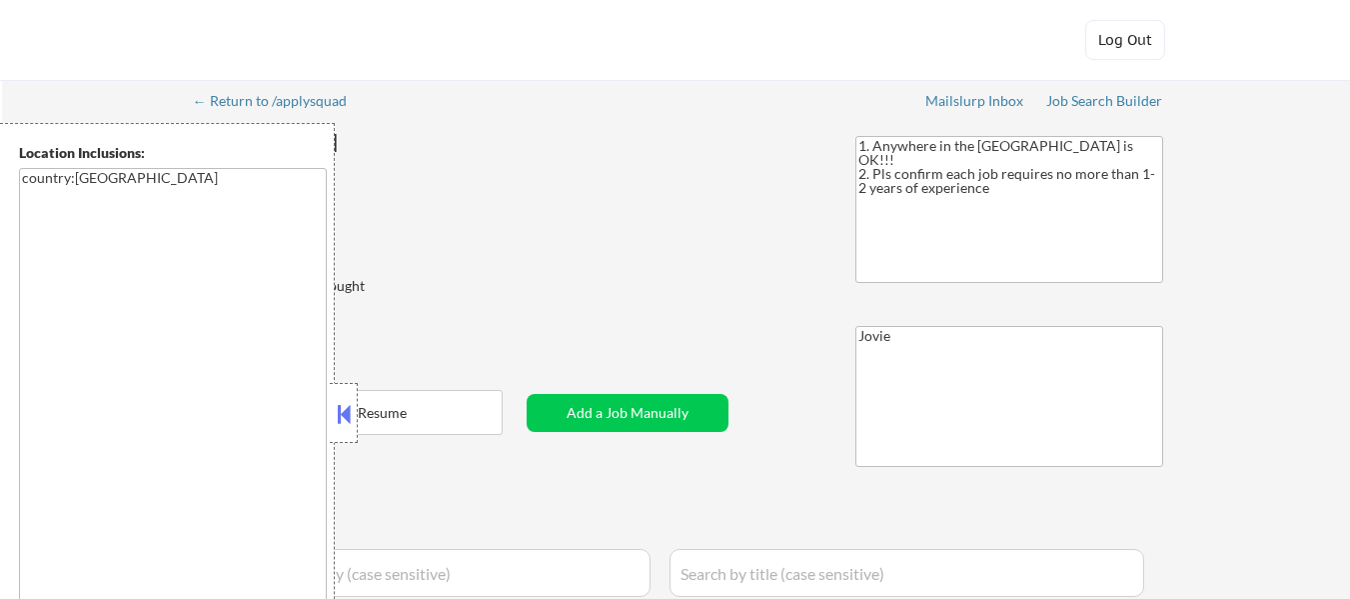
select select ""pending""
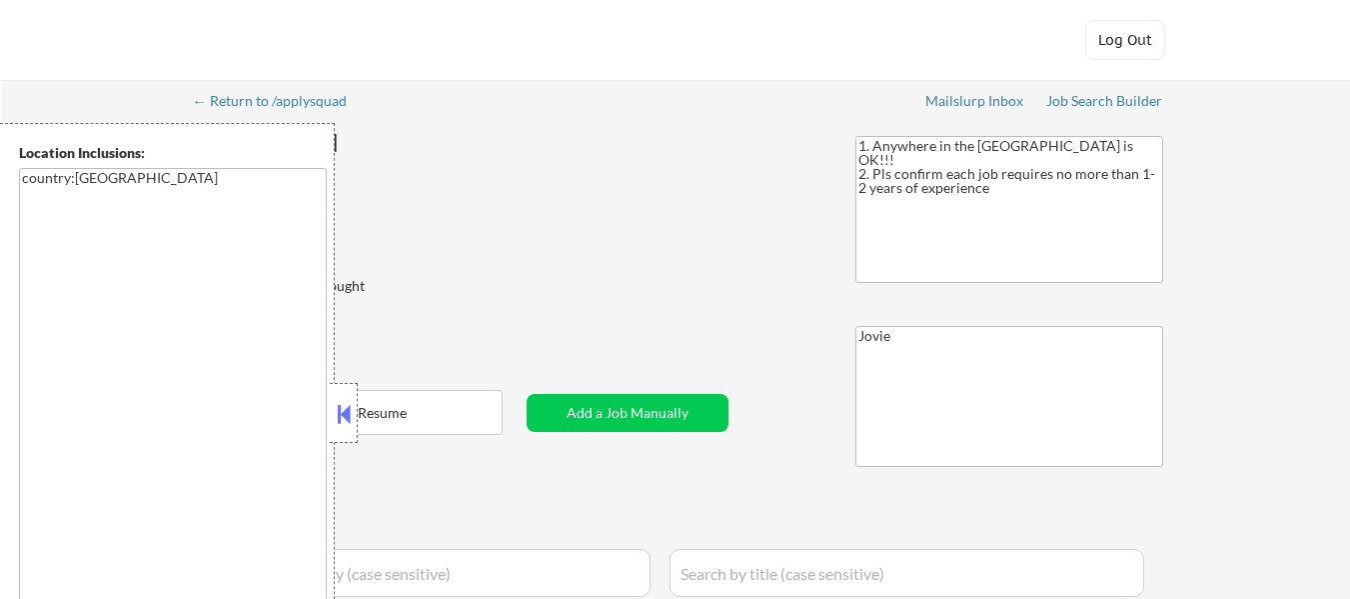
select select ""pending""
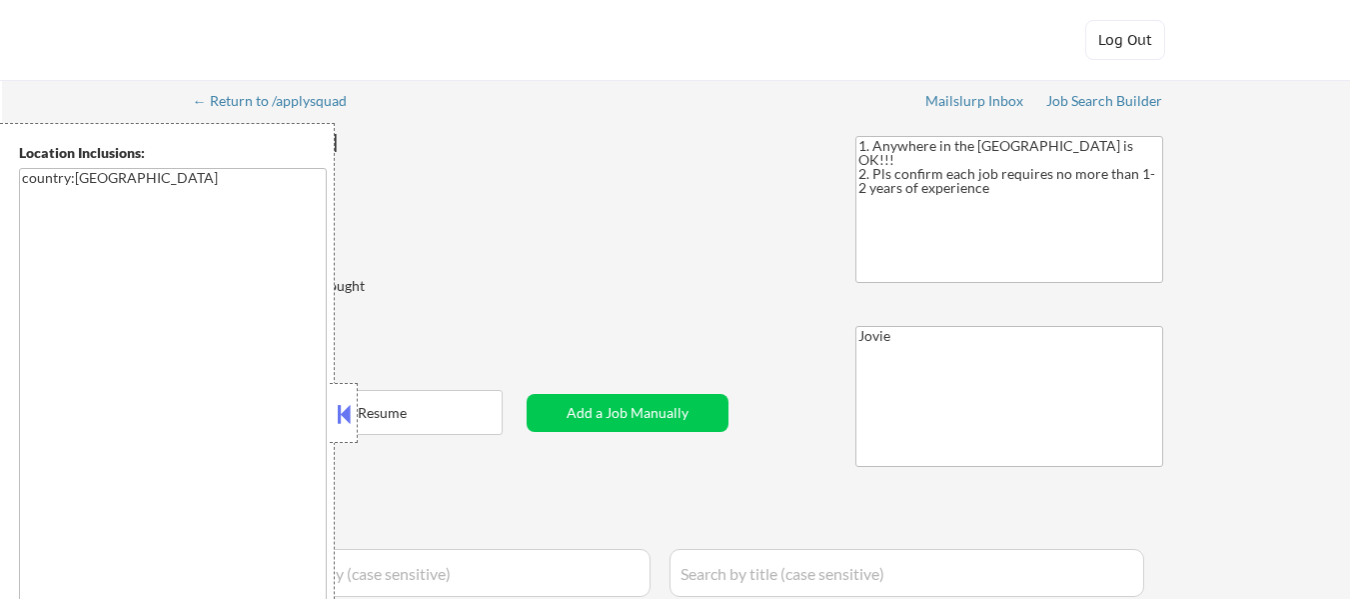
select select ""pending""
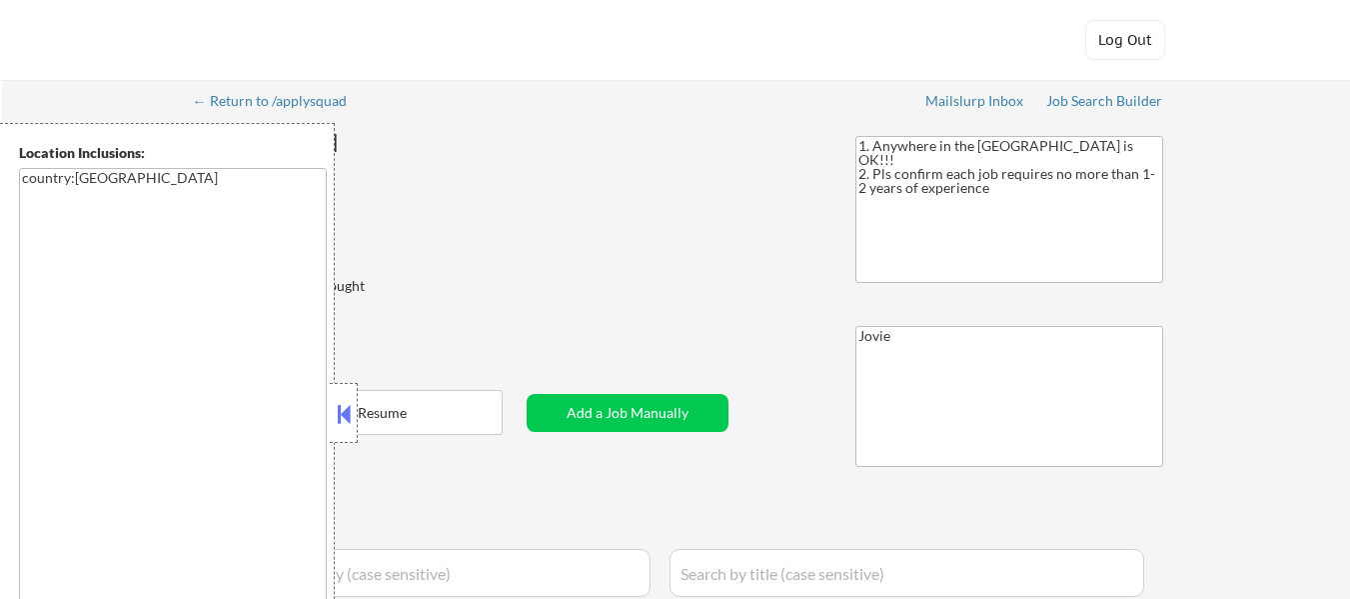
select select ""pending""
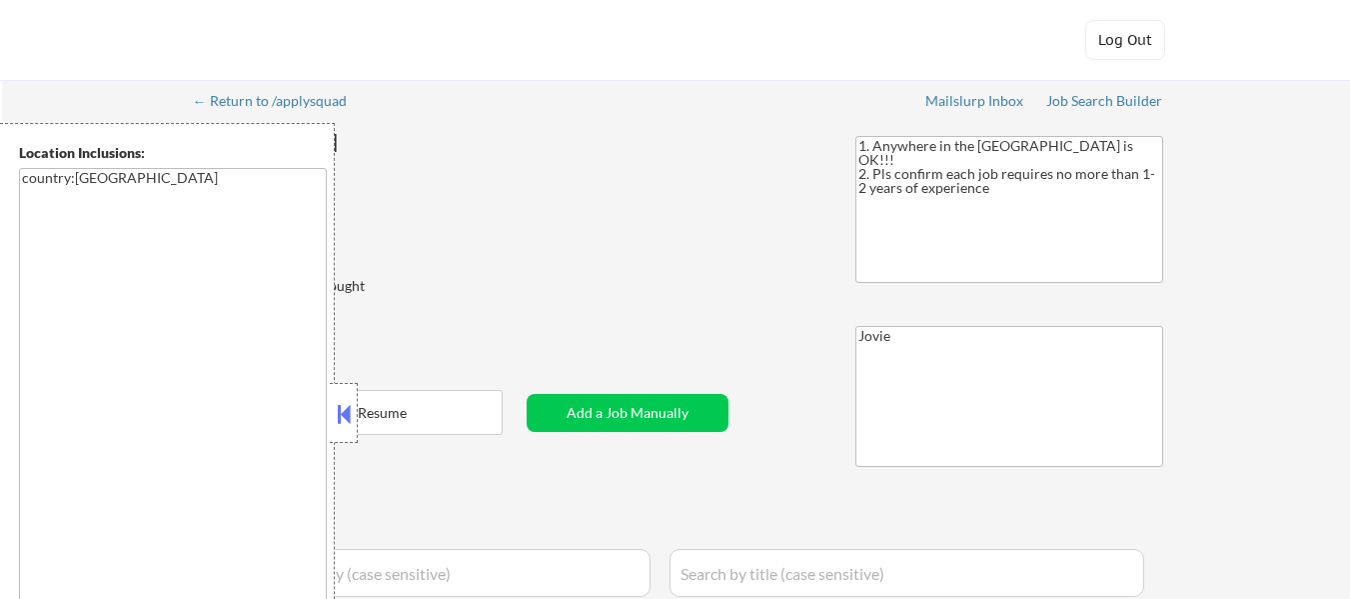
select select ""pending""
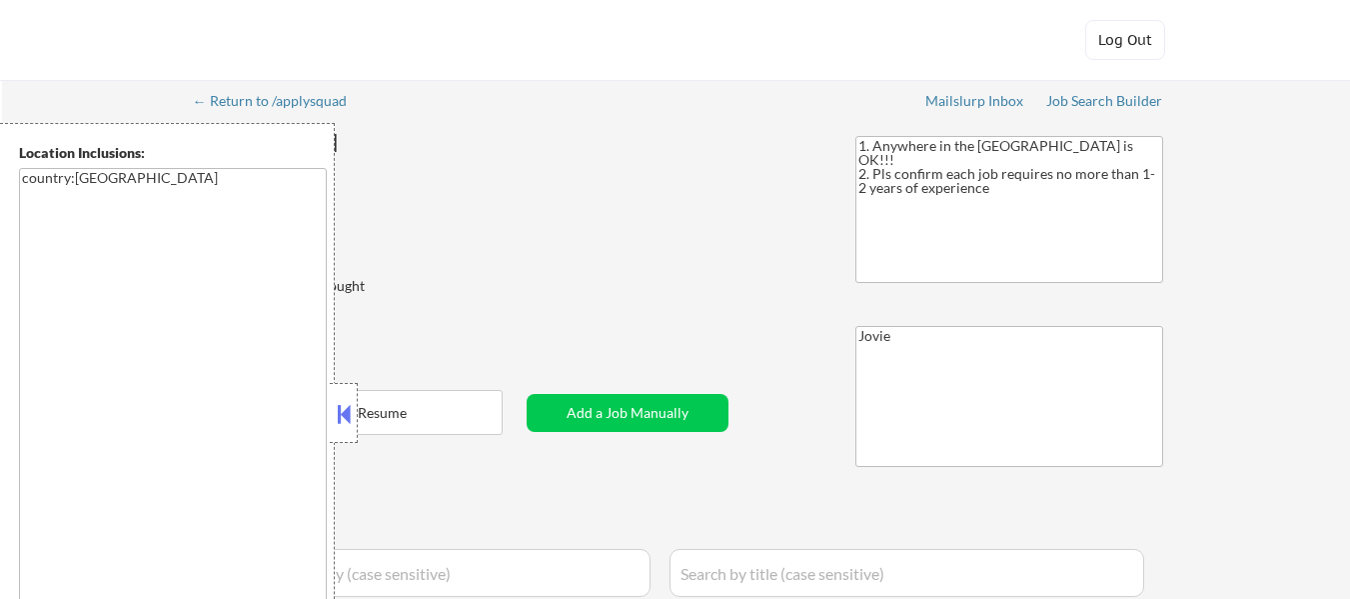
select select ""pending""
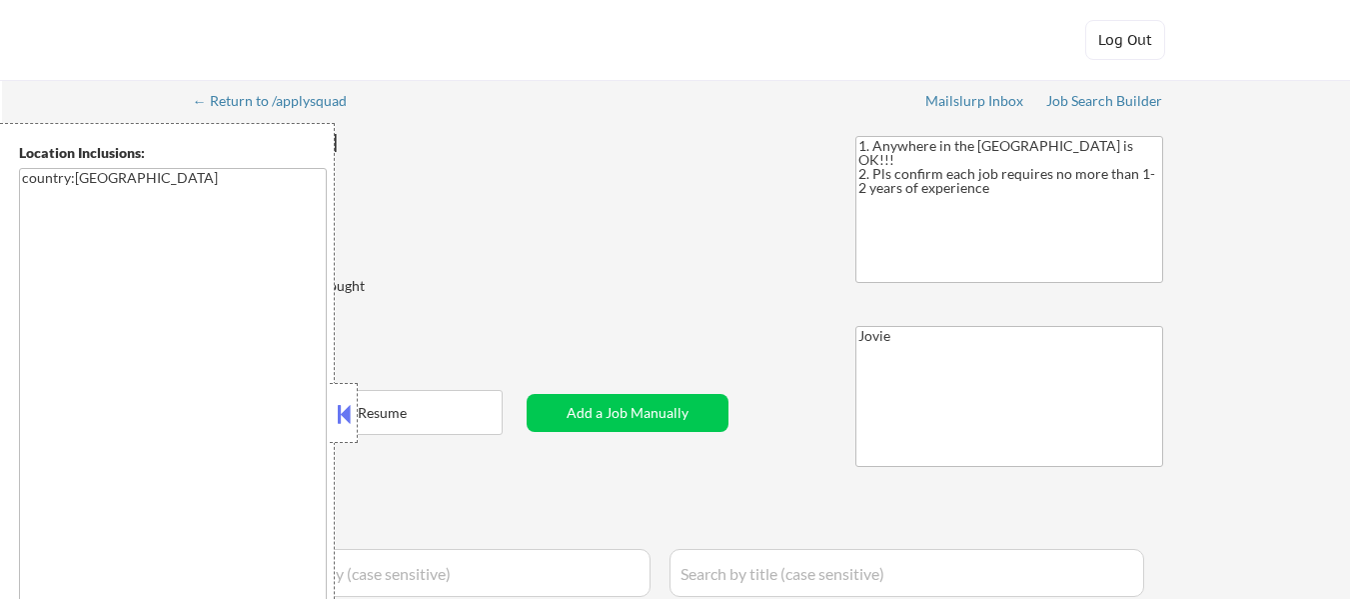
select select ""pending""
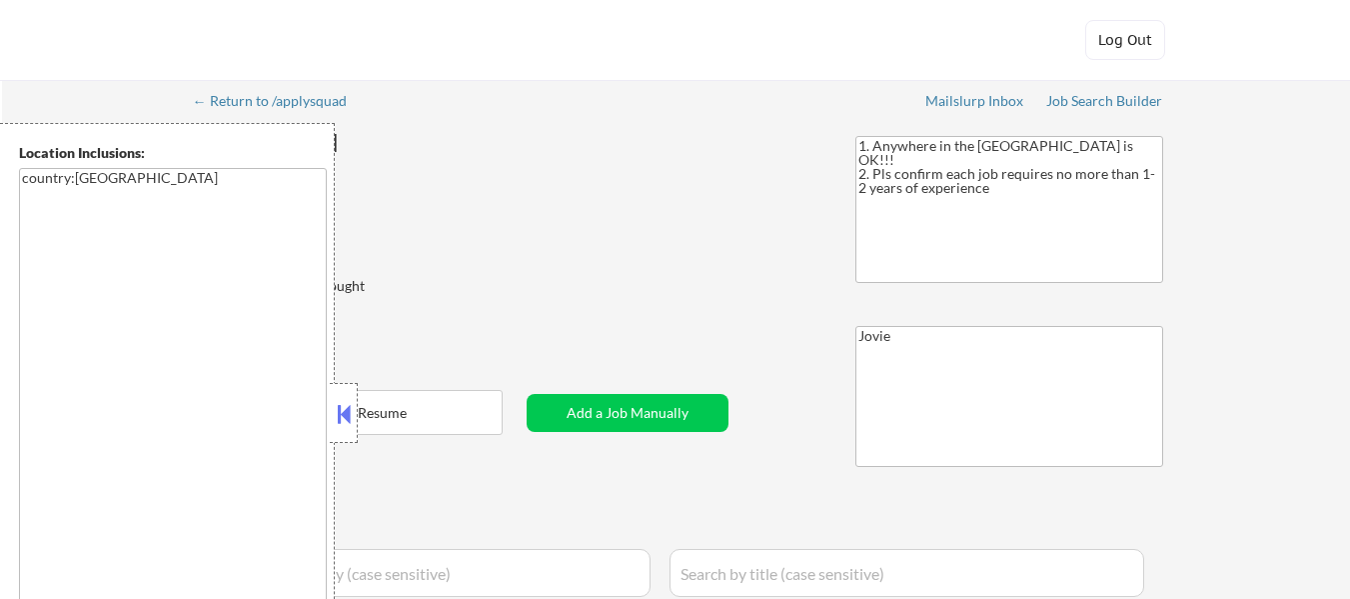
select select ""pending""
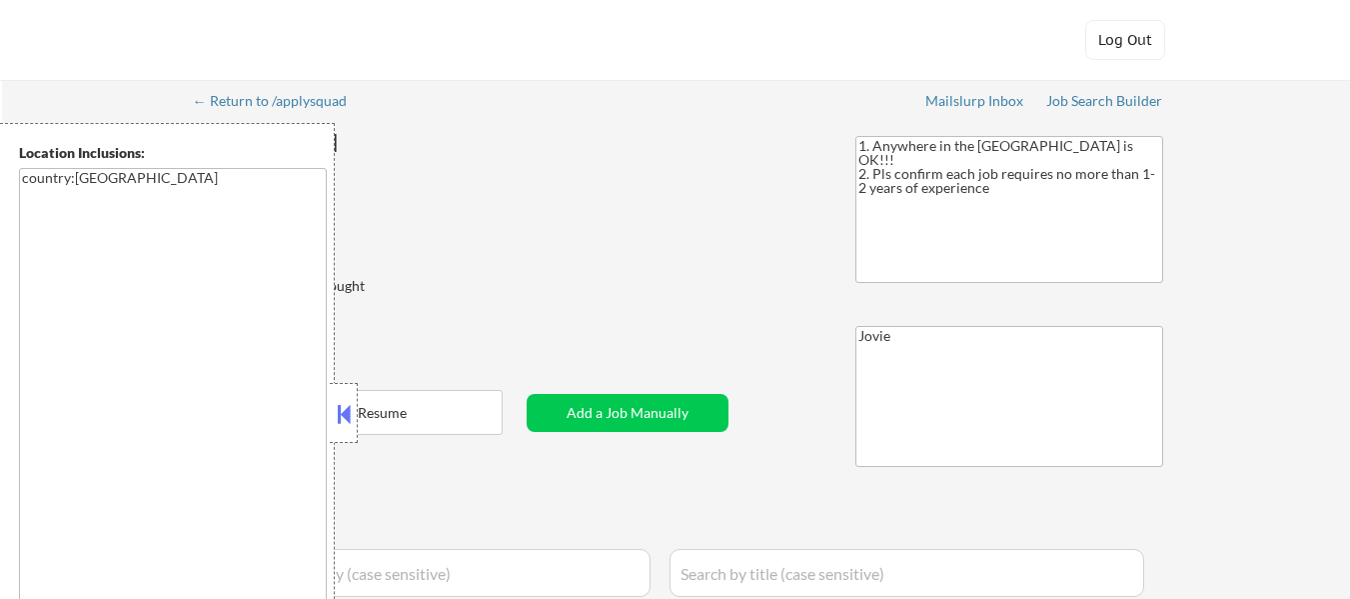
select select ""pending""
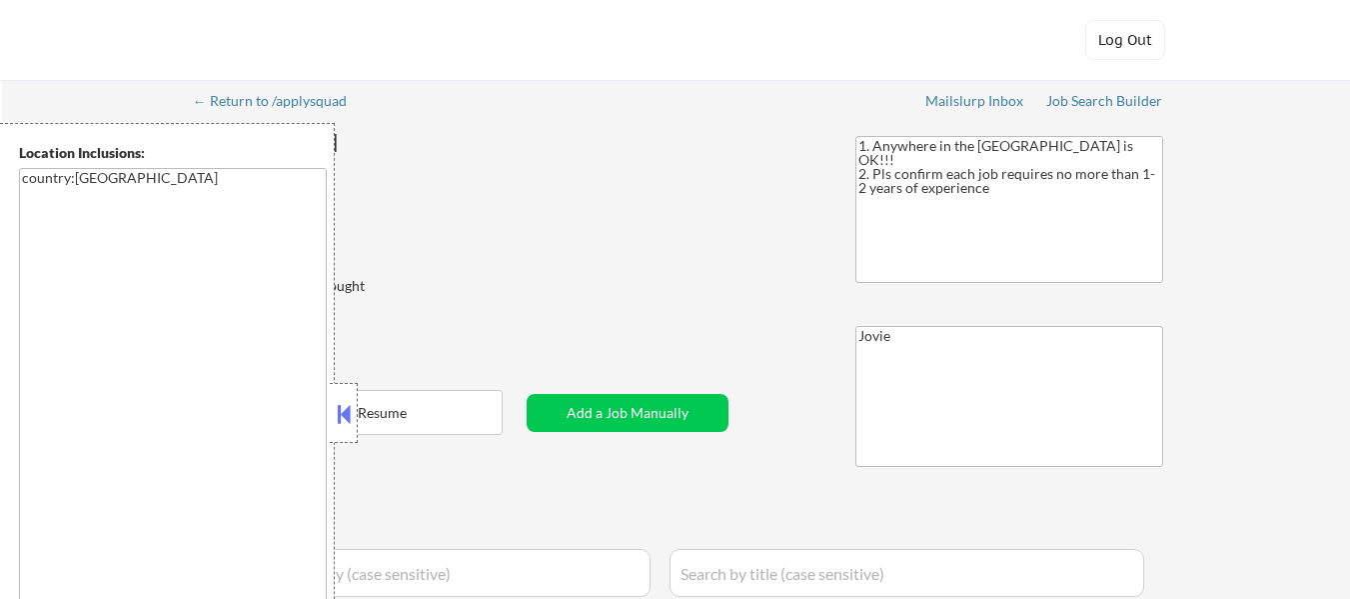
select select ""pending""
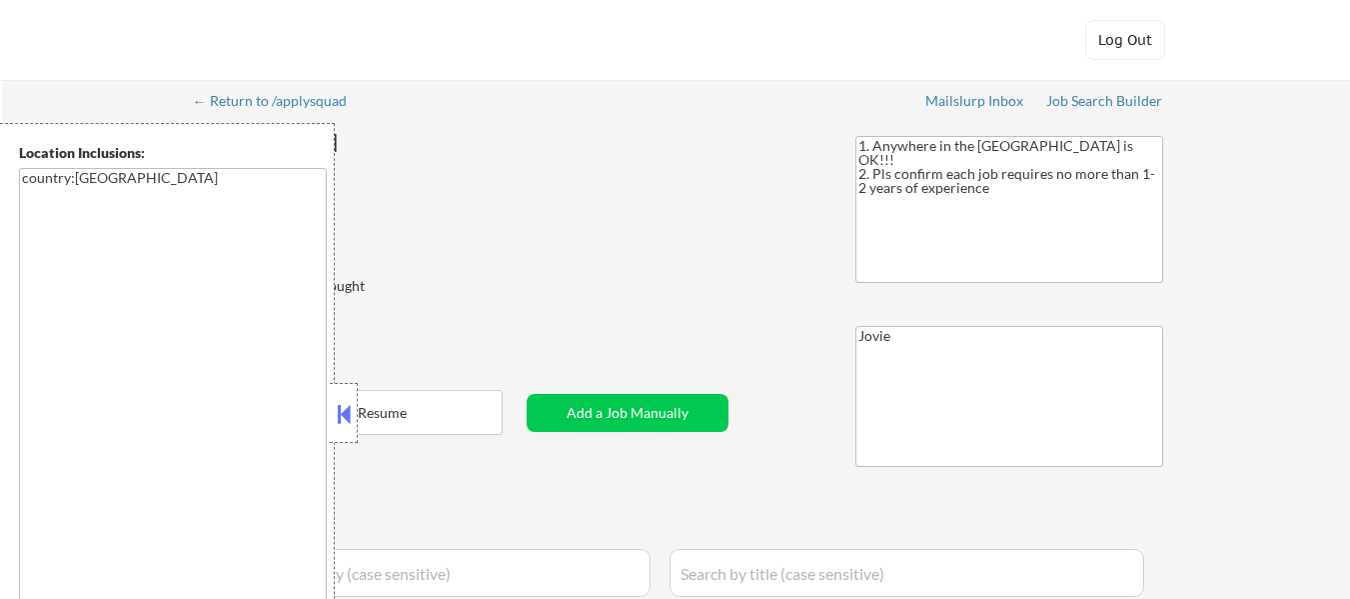
select select ""pending""
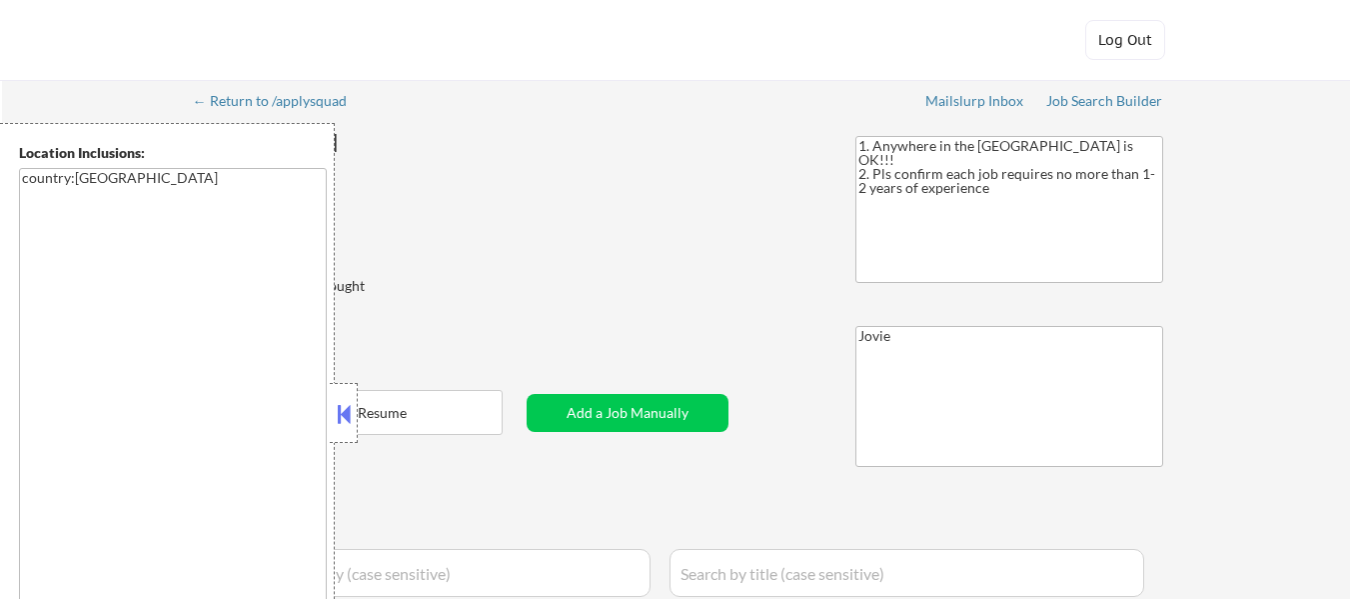
select select ""pending""
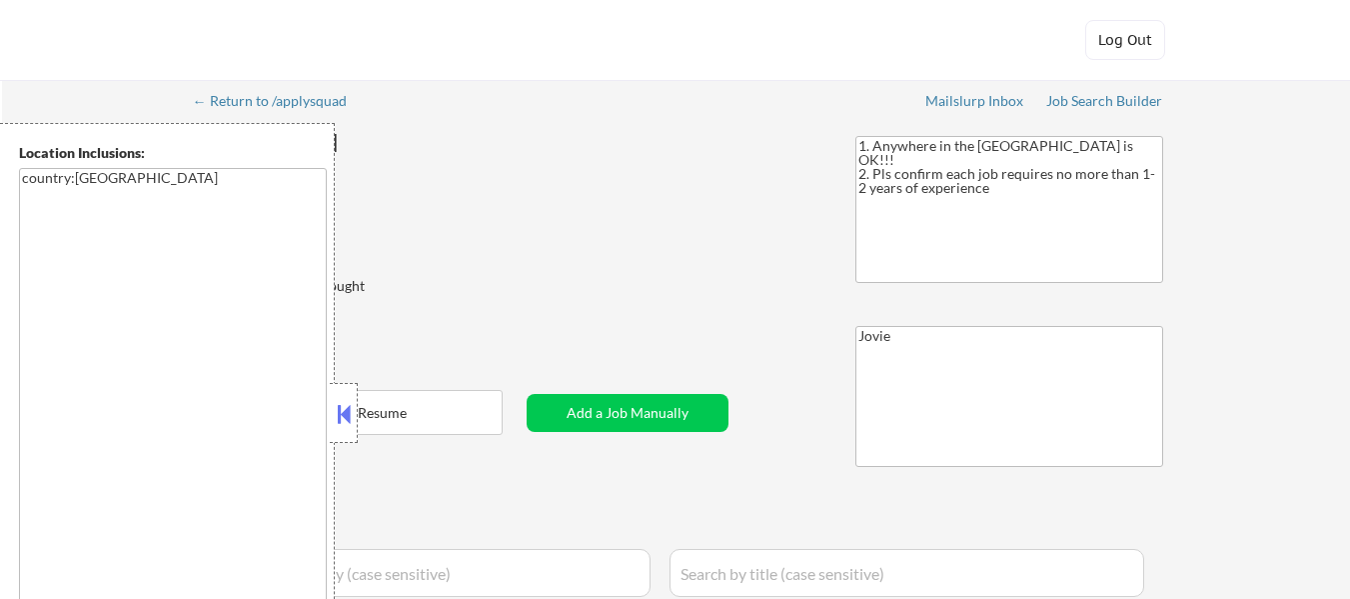
select select ""pending""
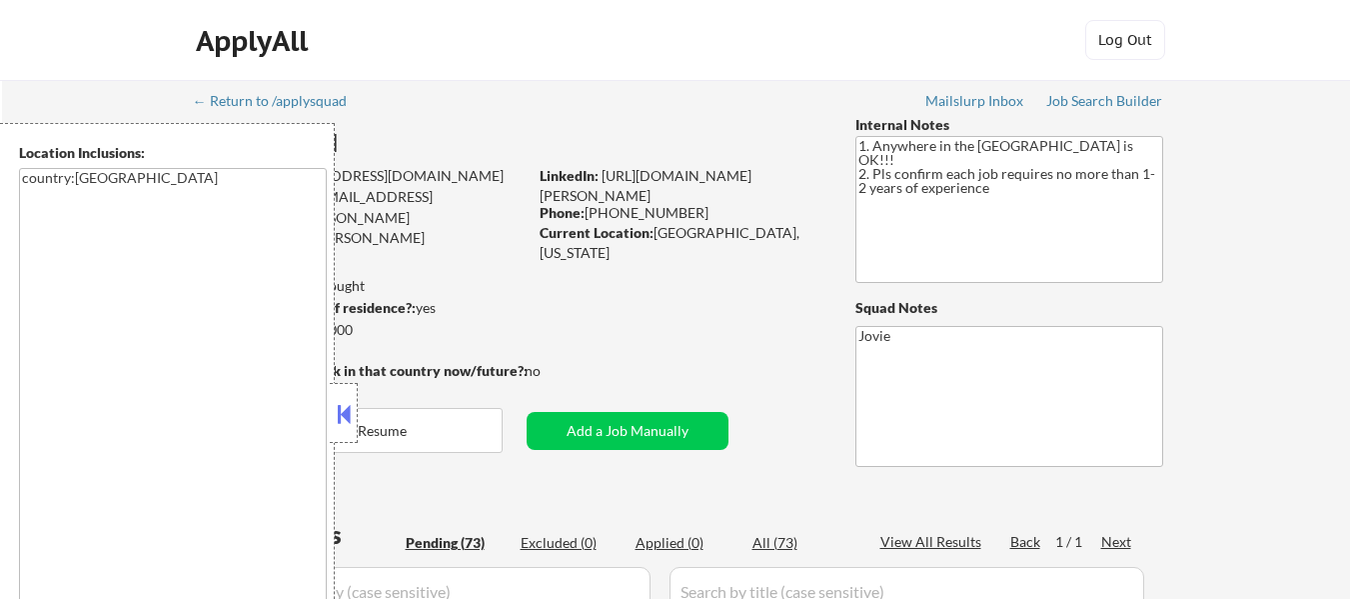
scroll to position [100, 0]
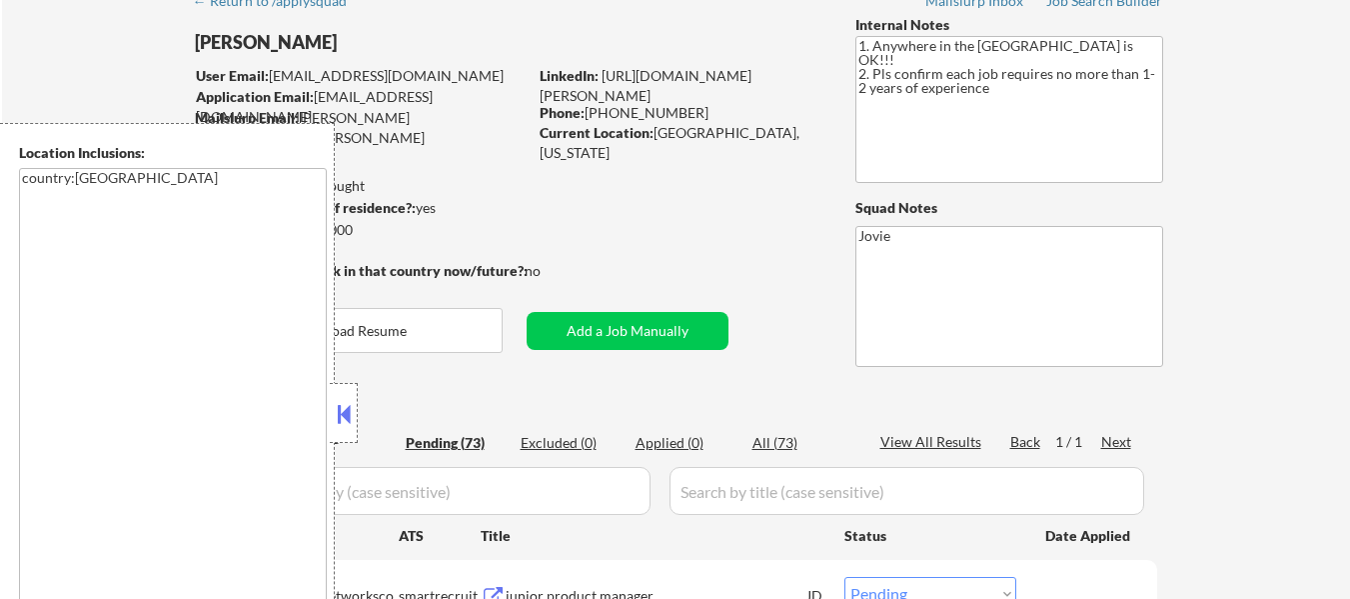
click at [332, 398] on div at bounding box center [344, 413] width 28 height 60
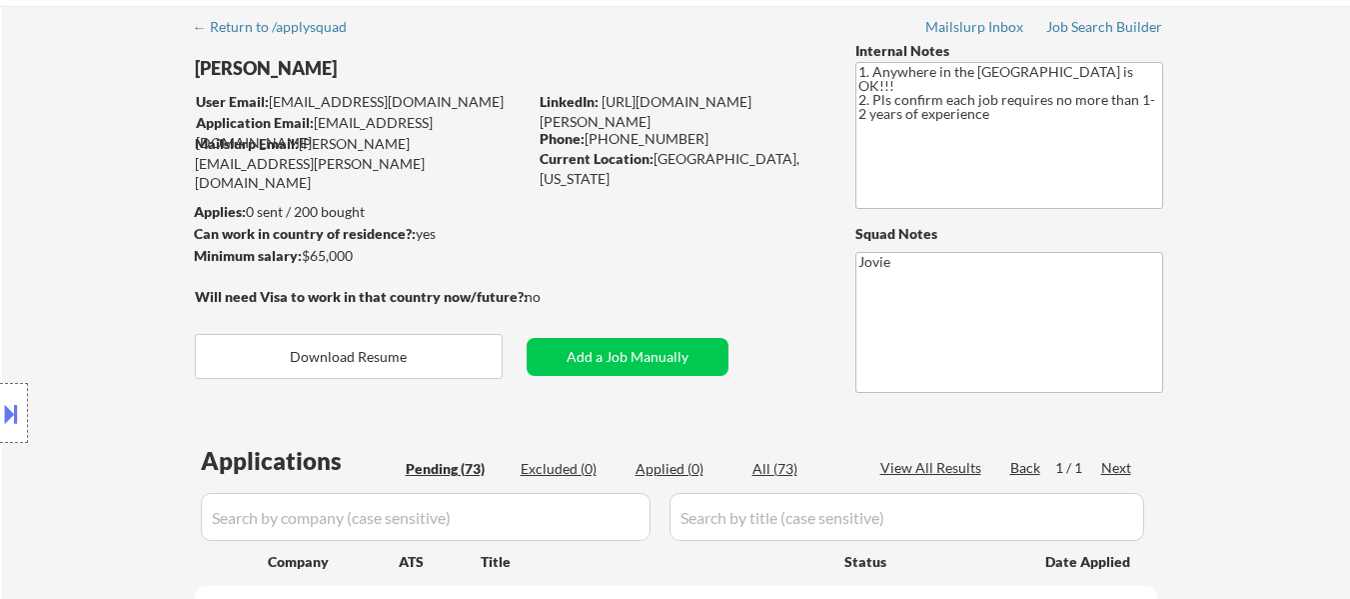
scroll to position [200, 0]
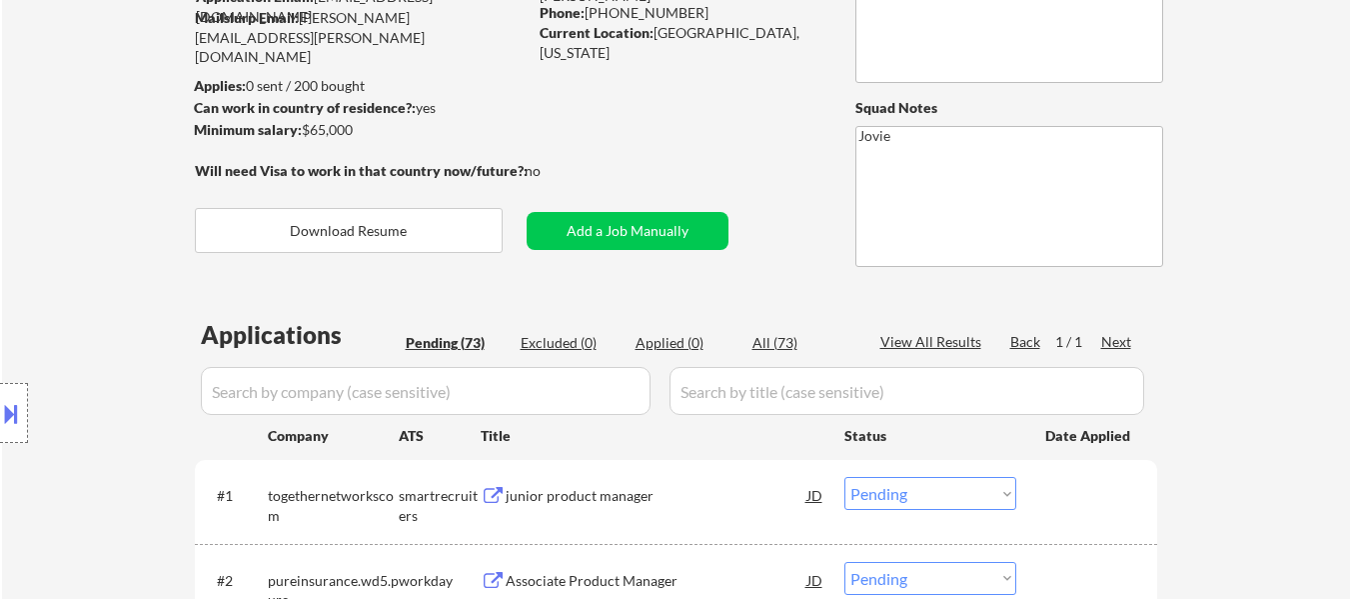
click at [7, 411] on button at bounding box center [11, 413] width 22 height 33
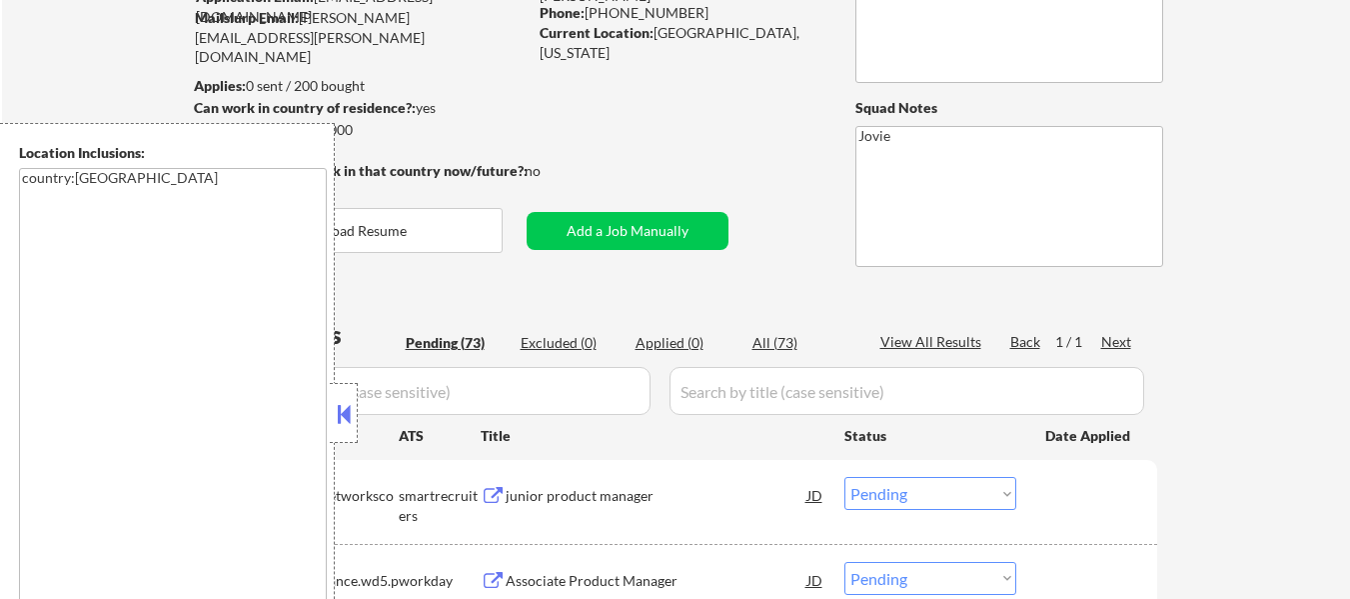
click at [353, 419] on button at bounding box center [344, 414] width 22 height 30
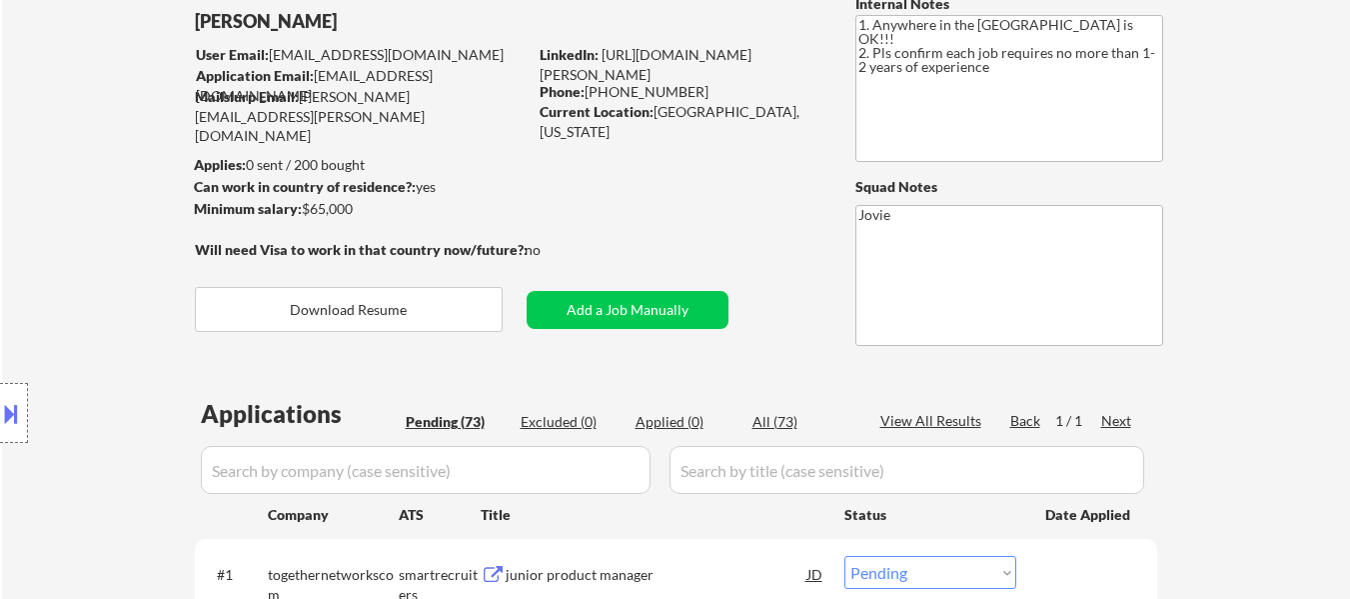
scroll to position [100, 0]
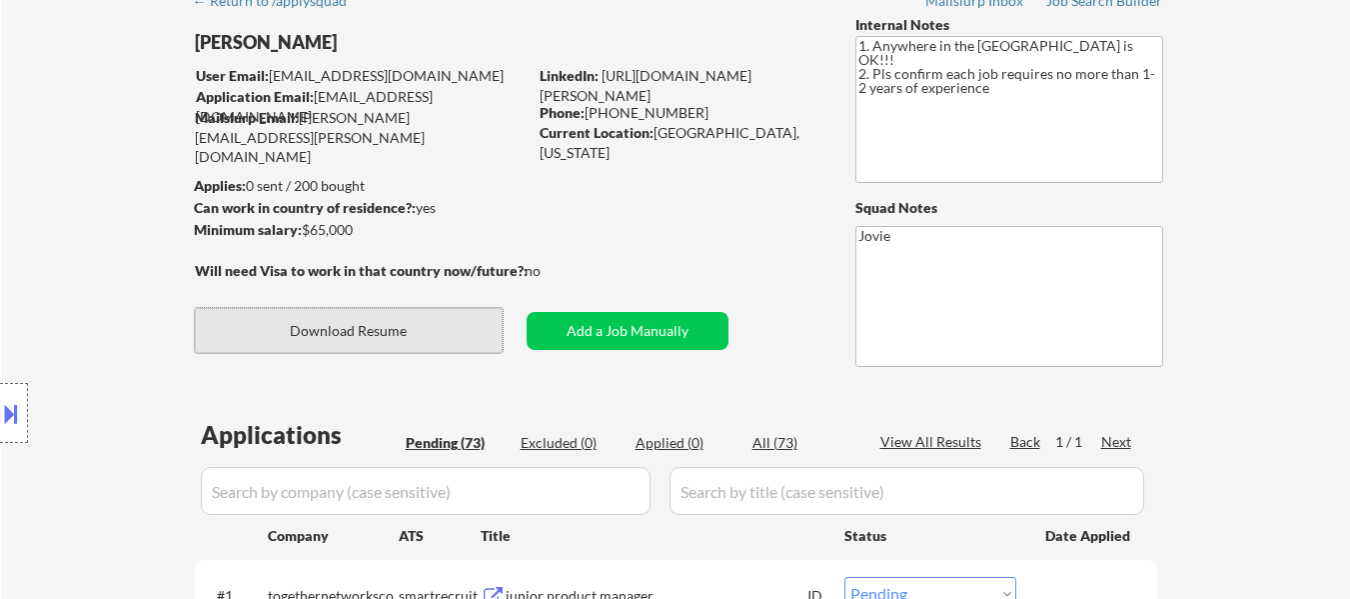
click at [369, 344] on button "Download Resume" at bounding box center [349, 330] width 308 height 45
